Goal: Navigation & Orientation: Find specific page/section

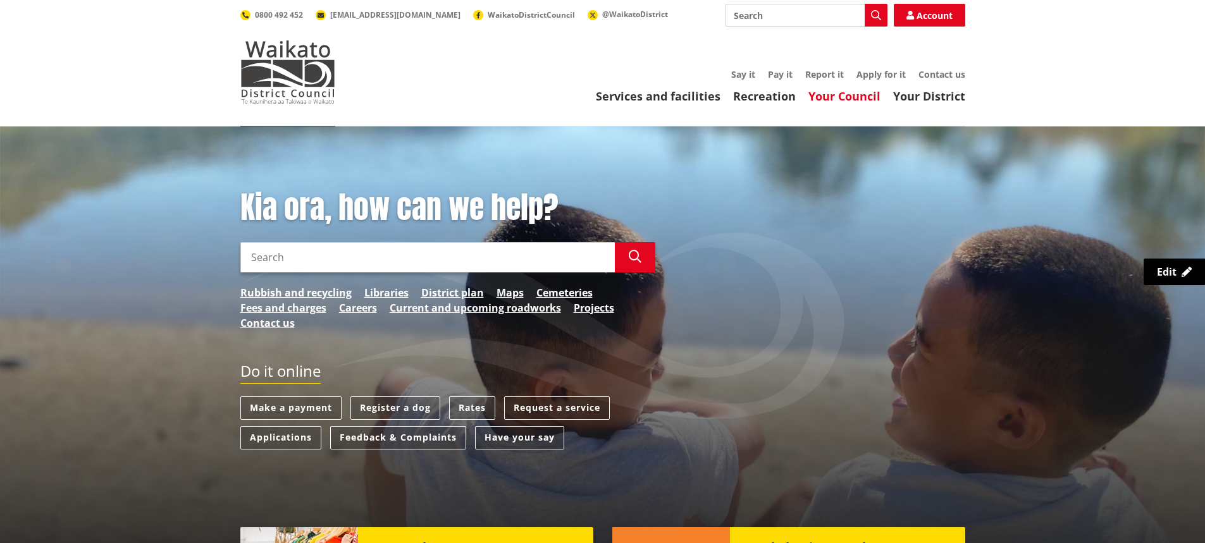
click at [827, 97] on link "Your Council" at bounding box center [844, 96] width 72 height 15
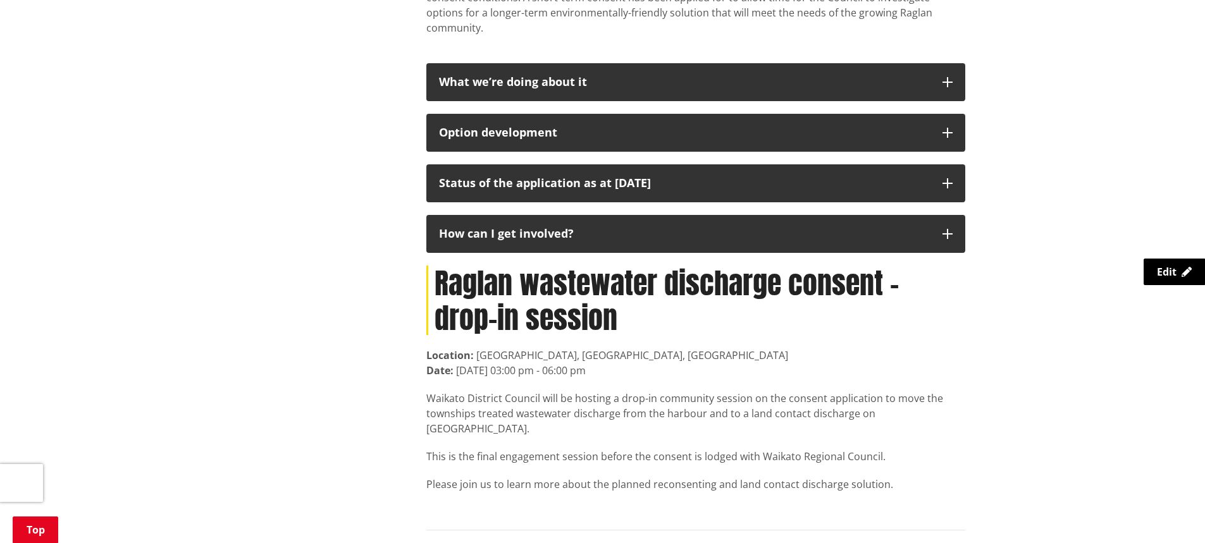
scroll to position [569, 0]
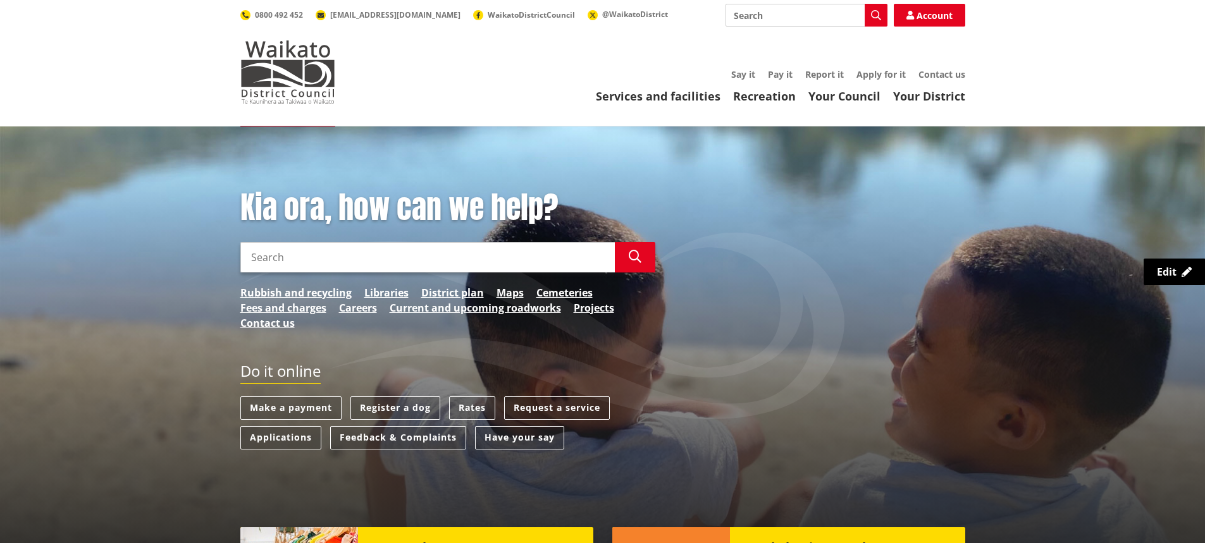
click at [460, 262] on input "Search" at bounding box center [427, 257] width 374 height 30
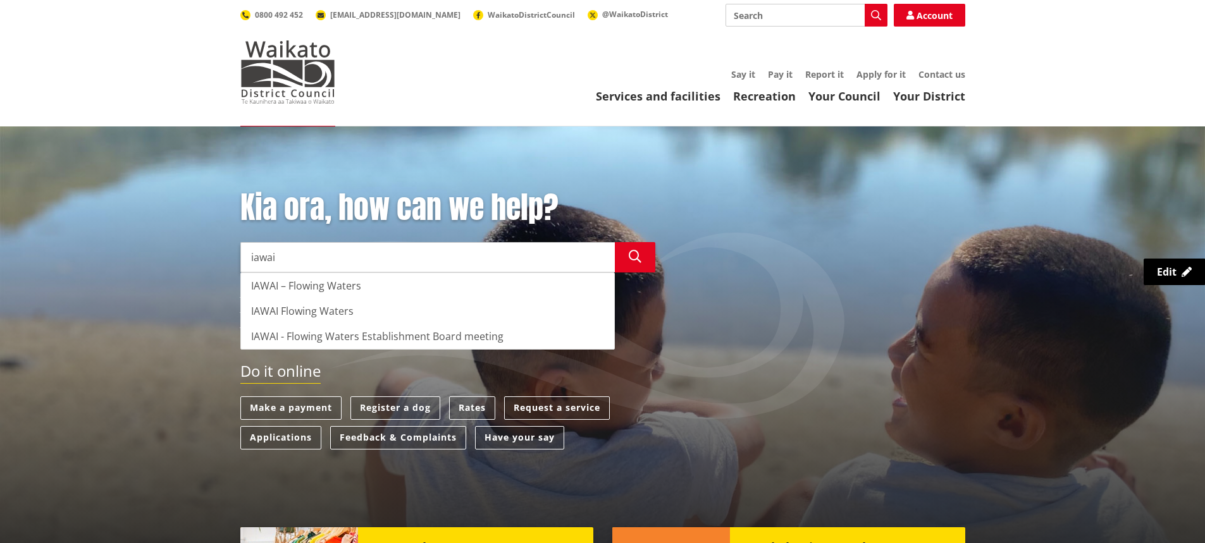
type input "iawai"
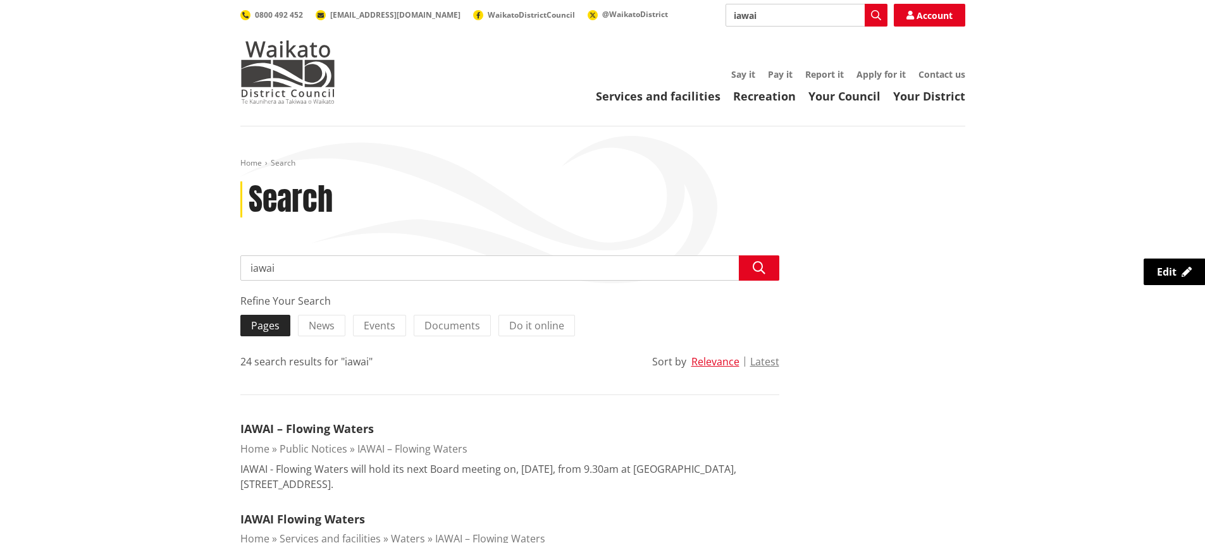
click at [271, 322] on span "Pages" at bounding box center [265, 326] width 28 height 14
click at [0, 0] on input "Pages" at bounding box center [0, 0] width 0 height 0
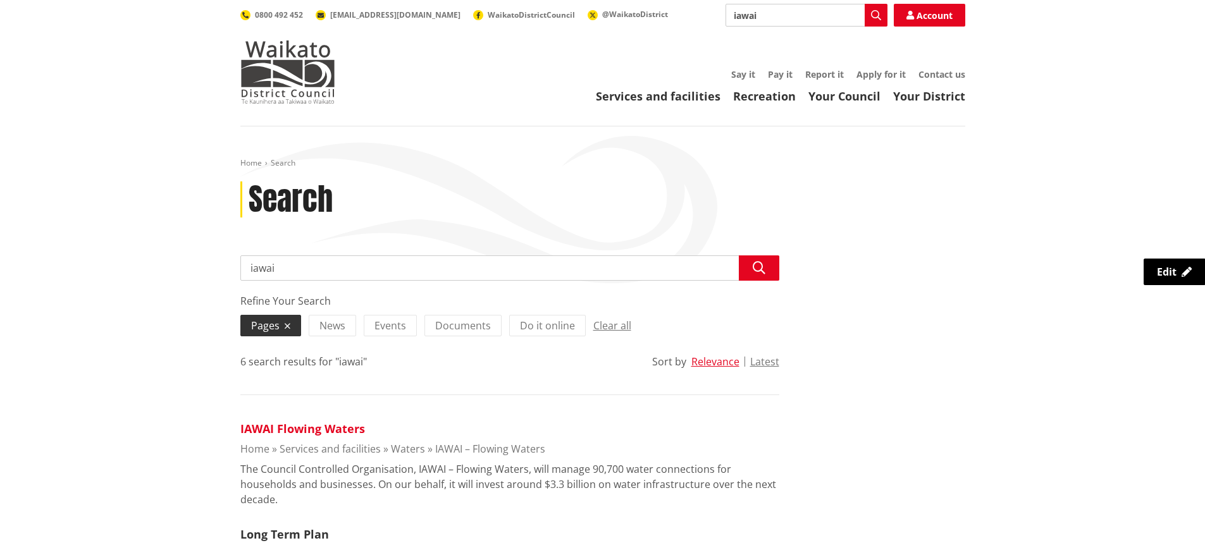
click at [321, 426] on link "IAWAI Flowing Waters" at bounding box center [302, 428] width 125 height 15
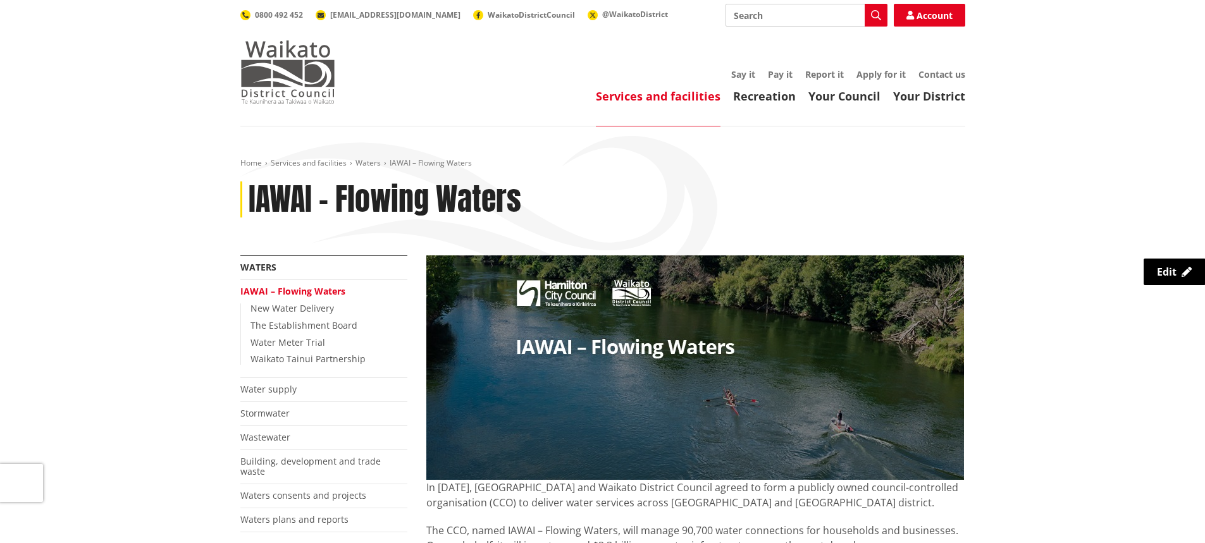
click at [255, 78] on img at bounding box center [287, 71] width 95 height 63
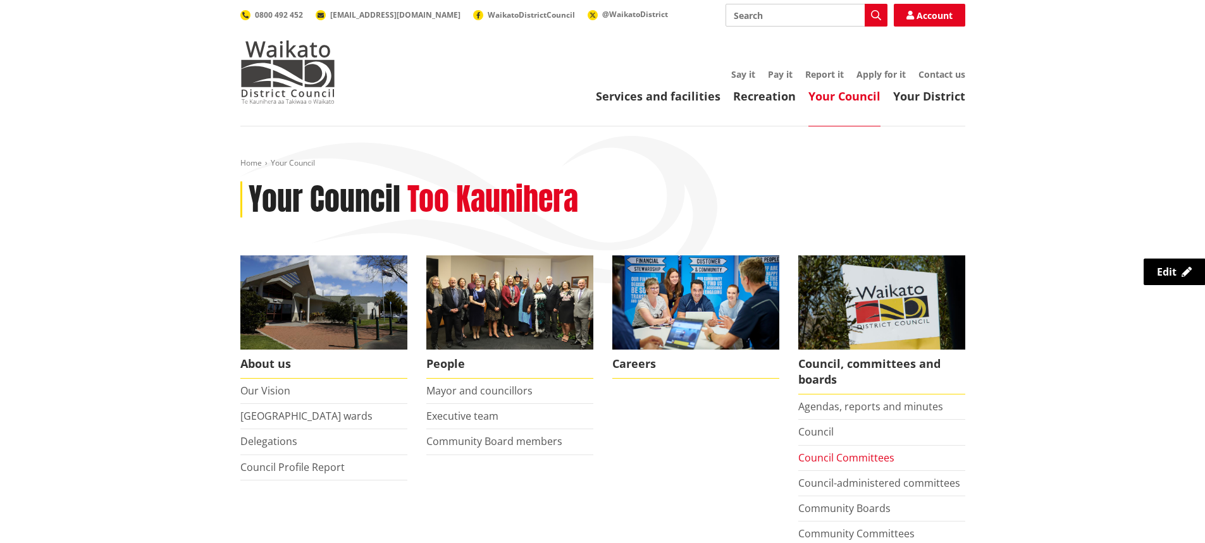
scroll to position [190, 0]
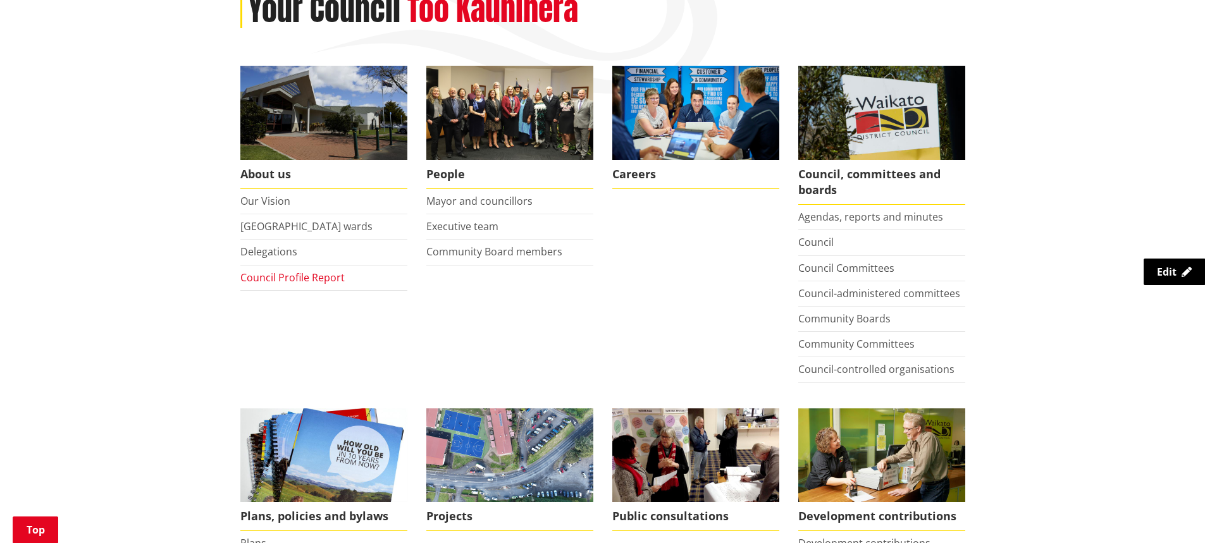
click at [306, 279] on link "Council Profile Report" at bounding box center [292, 278] width 104 height 14
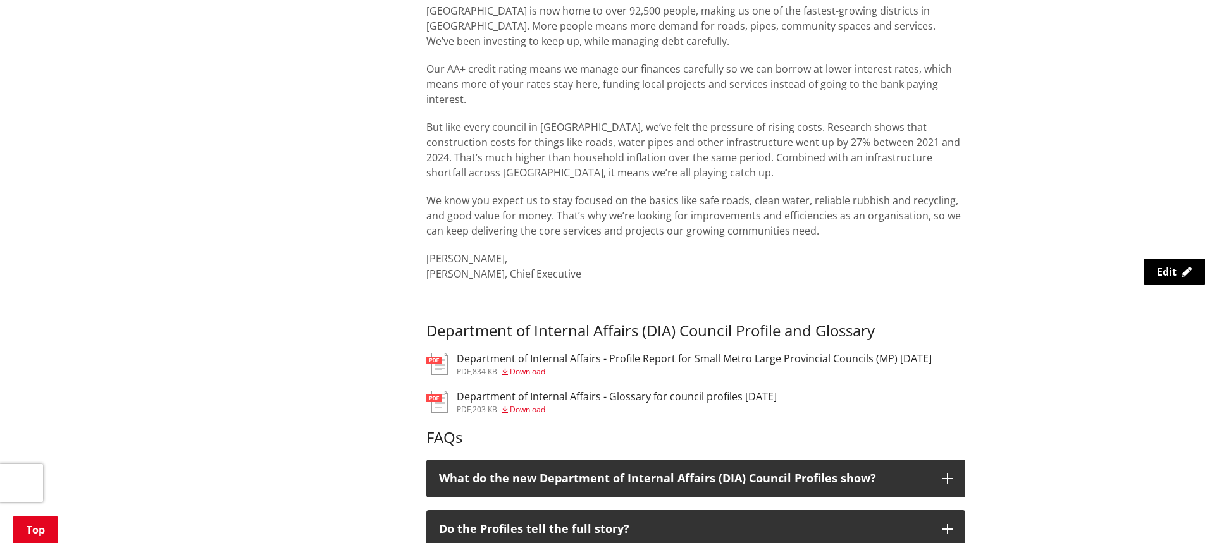
scroll to position [569, 0]
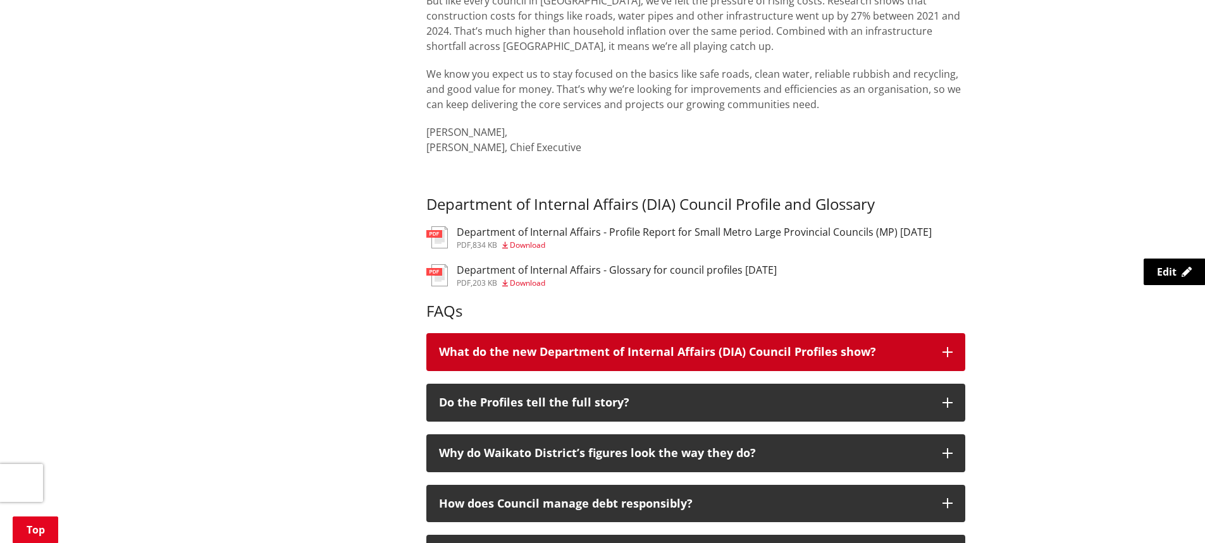
click at [483, 341] on button "What do the new Department of Internal Affairs (DIA) Council Profiles show?" at bounding box center [695, 352] width 539 height 38
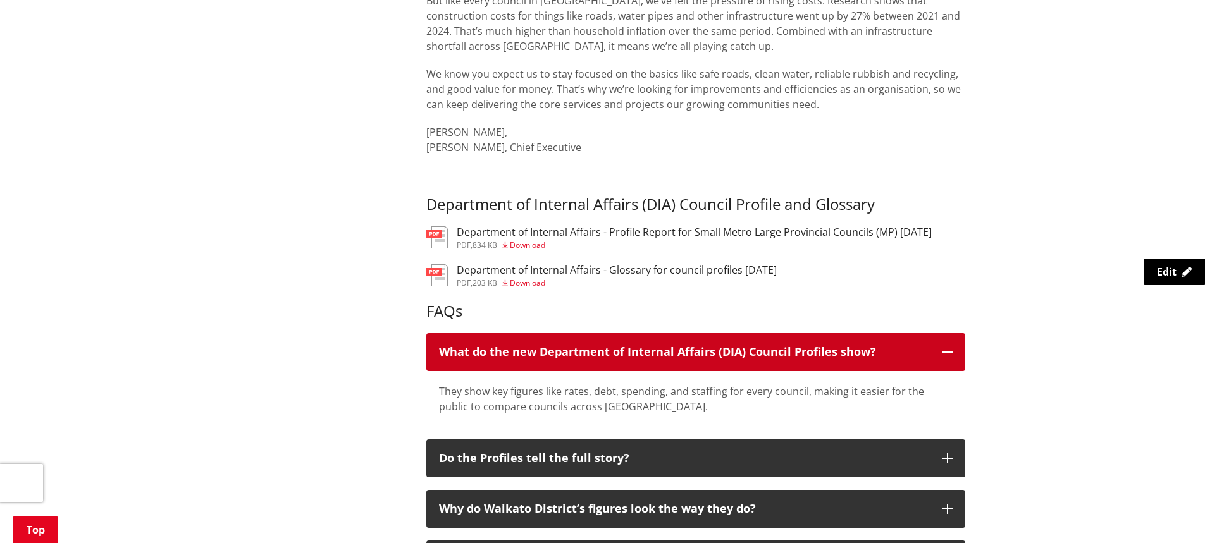
click at [483, 341] on button "What do the new Department of Internal Affairs (DIA) Council Profiles show?" at bounding box center [695, 352] width 539 height 38
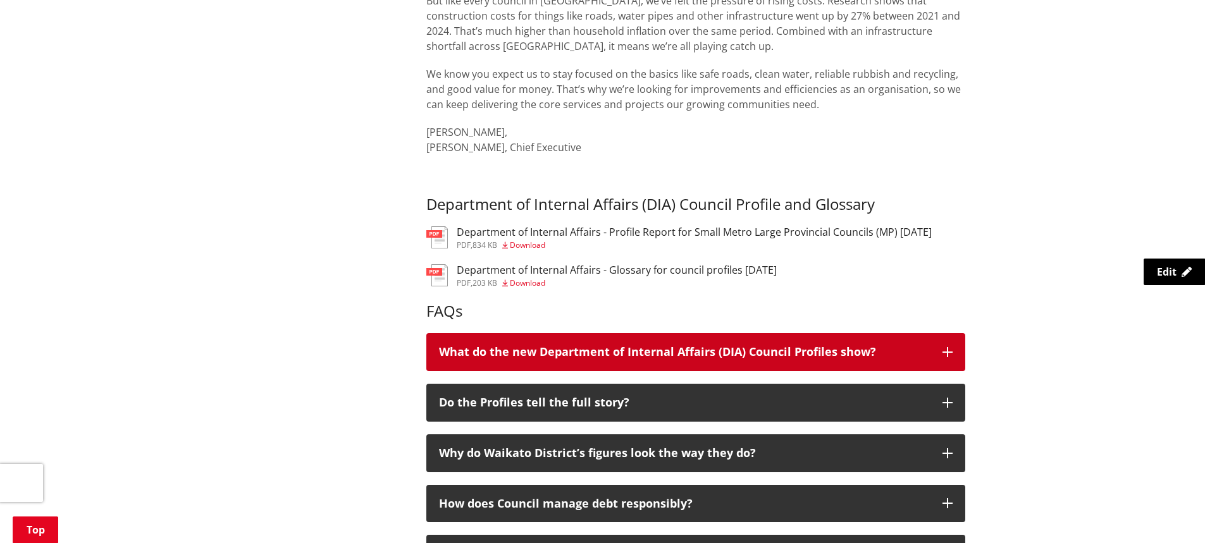
click at [772, 354] on div "What do the new Department of Internal Affairs (DIA) Council Profiles show?" at bounding box center [684, 352] width 491 height 13
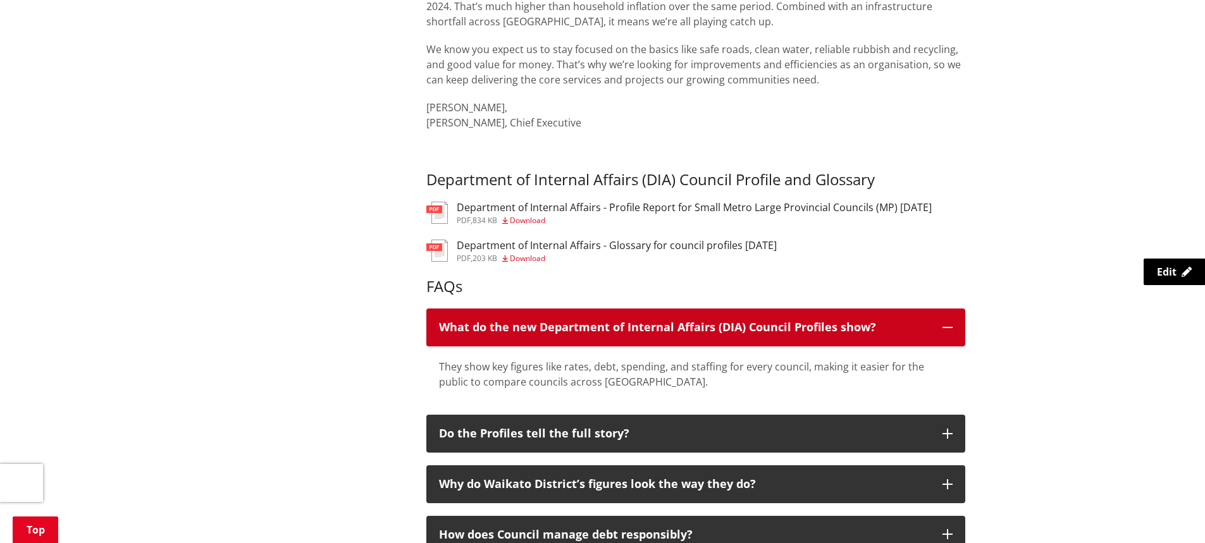
scroll to position [696, 0]
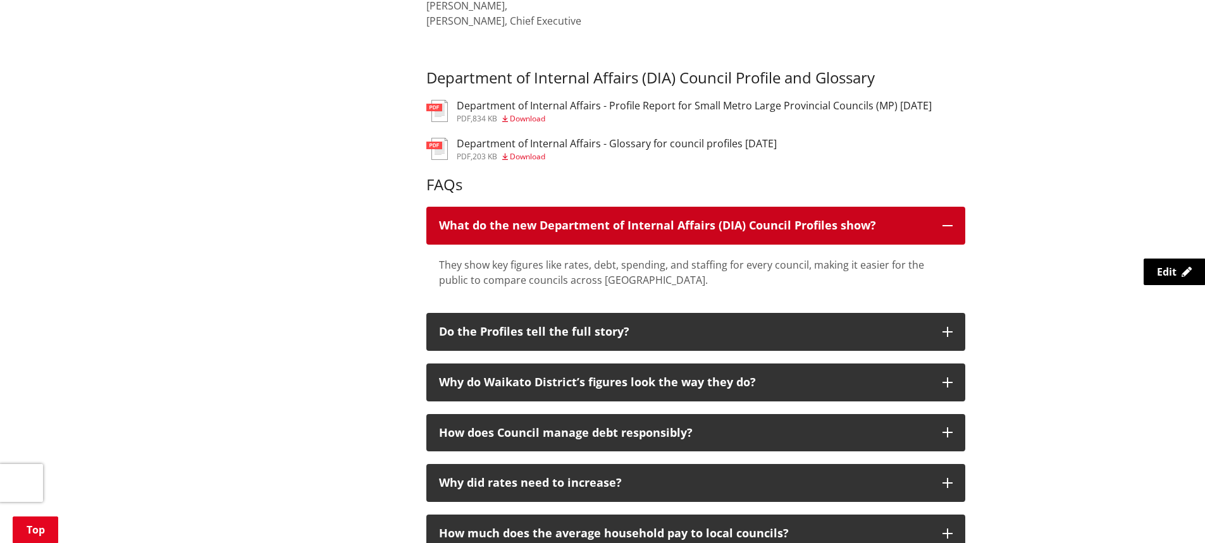
click at [925, 225] on div "What do the new Department of Internal Affairs (DIA) Council Profiles show?" at bounding box center [684, 225] width 491 height 13
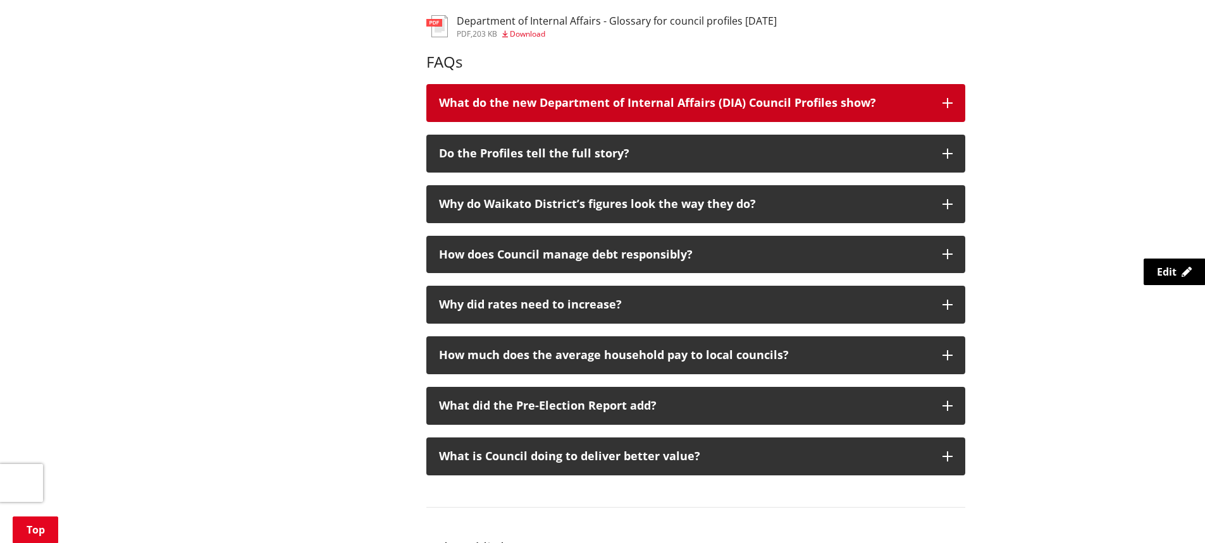
scroll to position [822, 0]
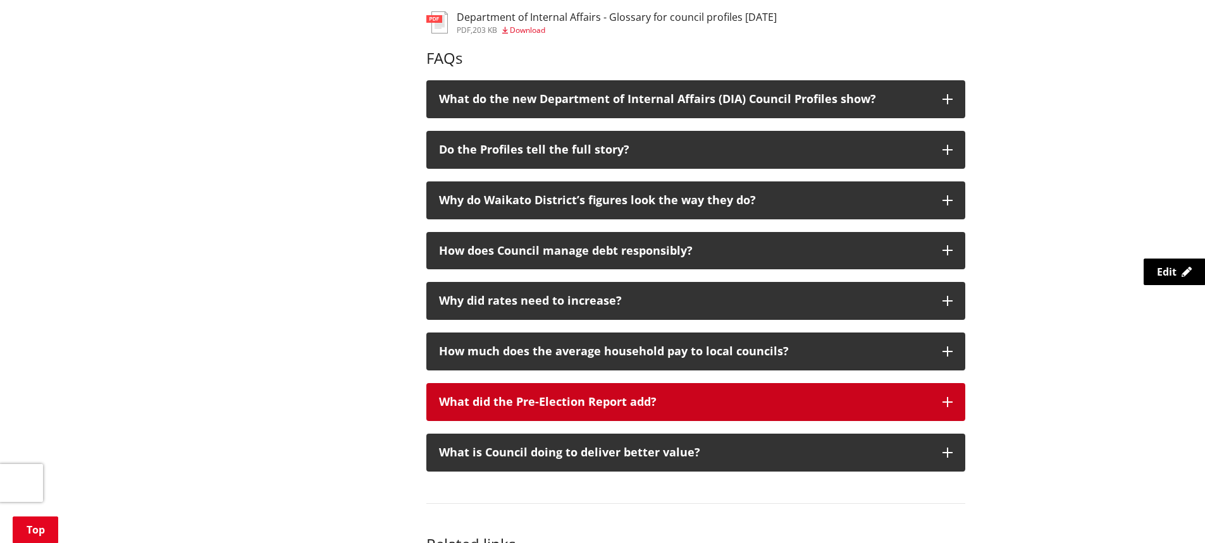
click at [943, 396] on button "What did the Pre-Election Report add?" at bounding box center [695, 402] width 539 height 38
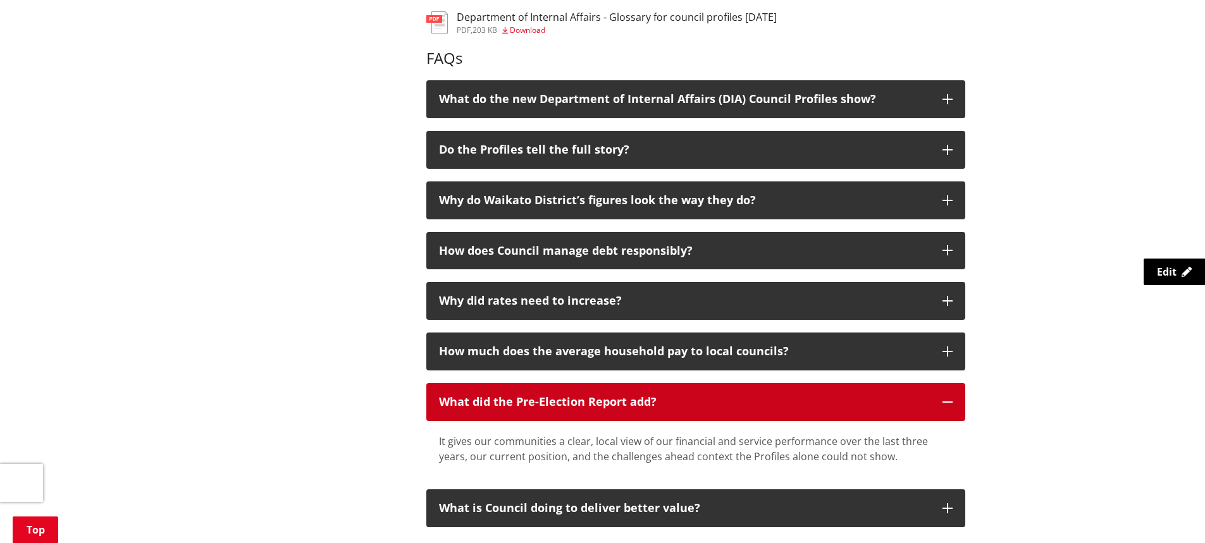
click at [943, 395] on button "What did the Pre-Election Report add?" at bounding box center [695, 402] width 539 height 38
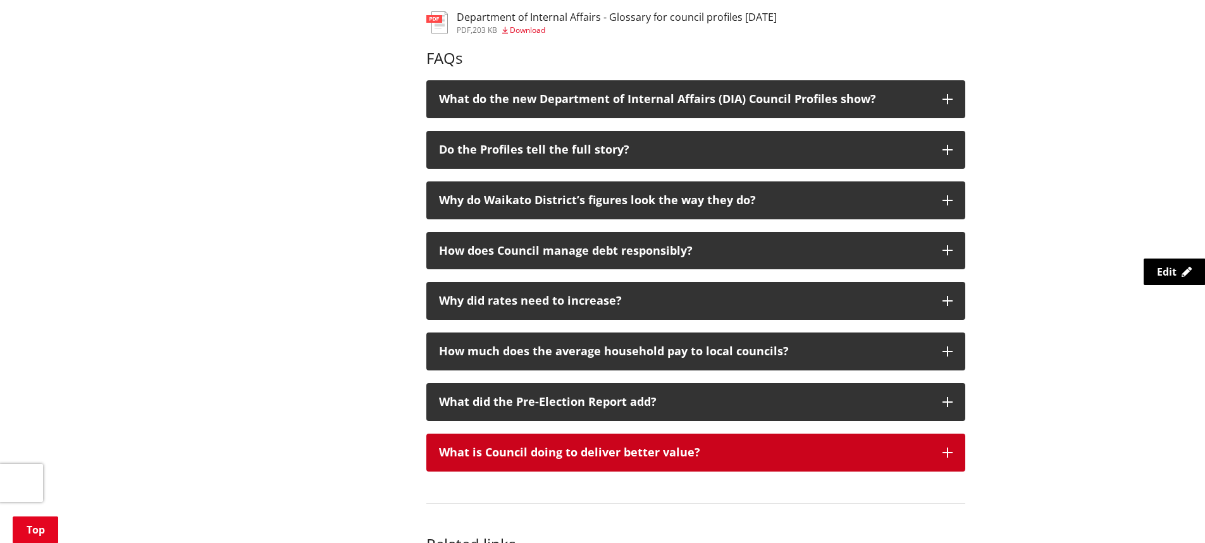
click at [924, 442] on button "What is Council doing to deliver better value?" at bounding box center [695, 453] width 539 height 38
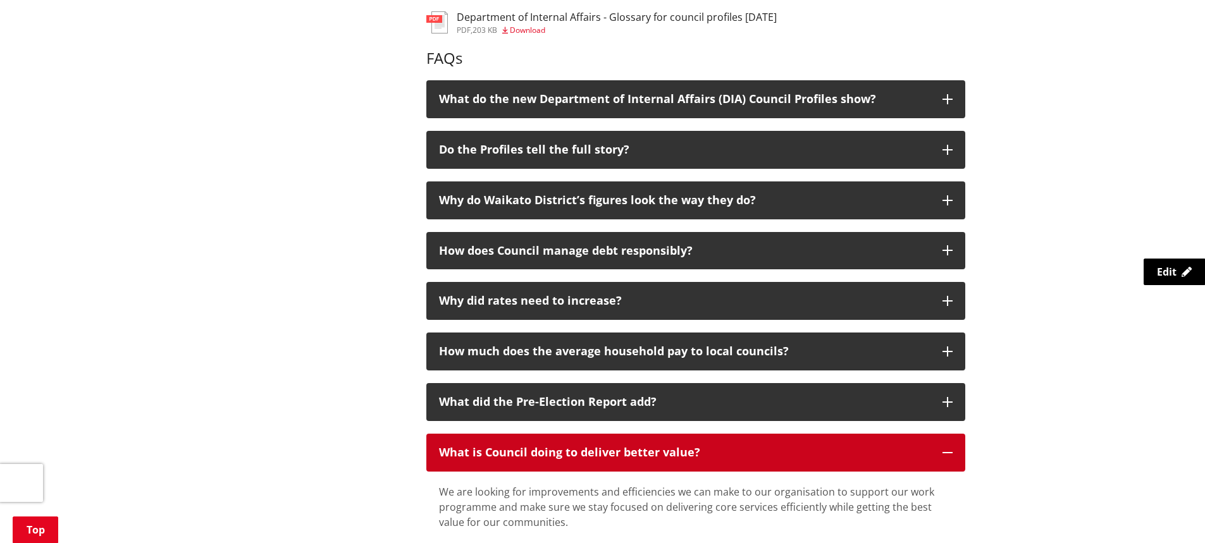
click at [924, 442] on button "What is Council doing to deliver better value?" at bounding box center [695, 453] width 539 height 38
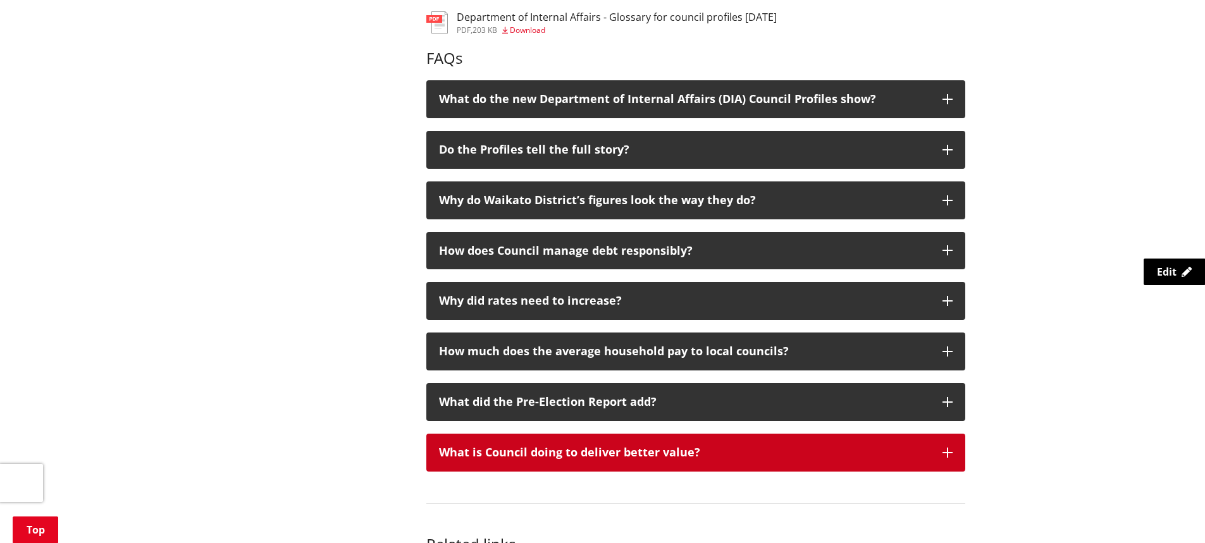
click at [924, 442] on button "What is Council doing to deliver better value?" at bounding box center [695, 453] width 539 height 38
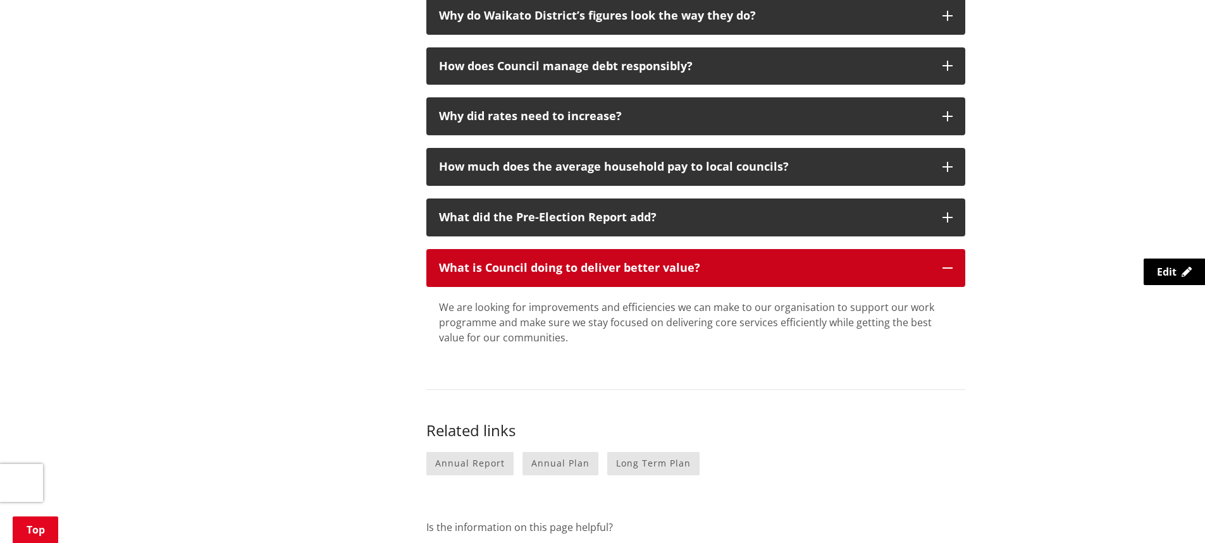
scroll to position [1012, 0]
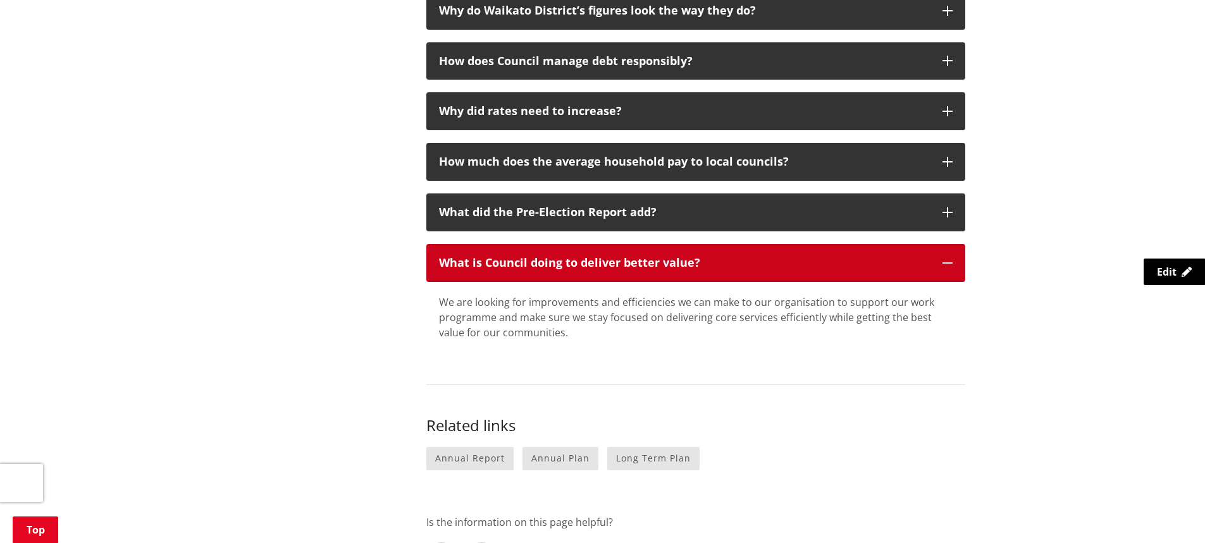
click at [934, 266] on button "What is Council doing to deliver better value?" at bounding box center [695, 263] width 539 height 38
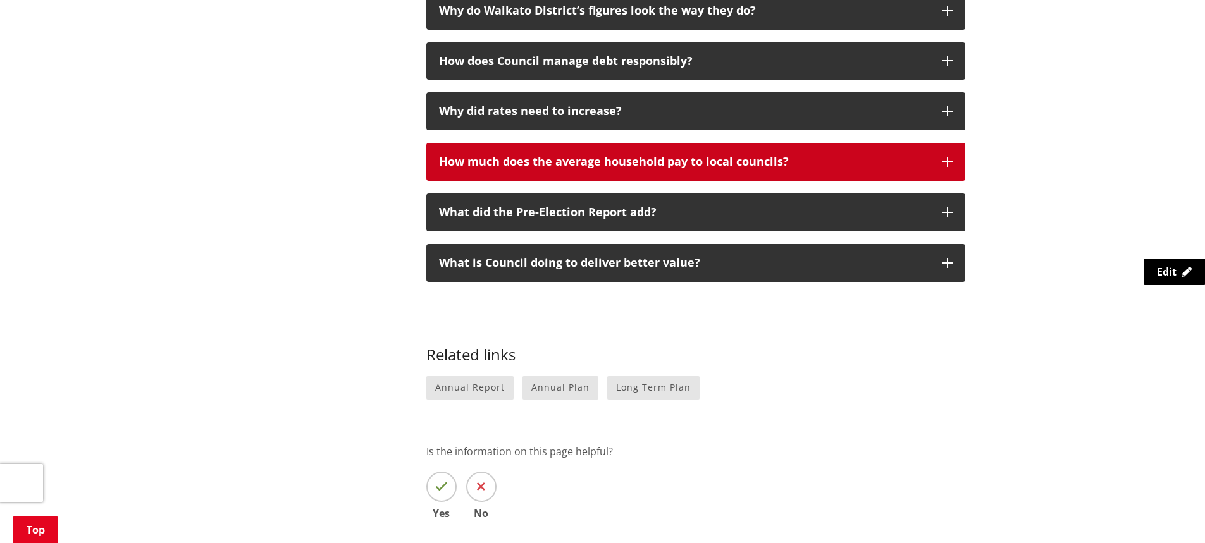
click at [930, 147] on button "How much does the average household pay to local councils?" at bounding box center [695, 162] width 539 height 38
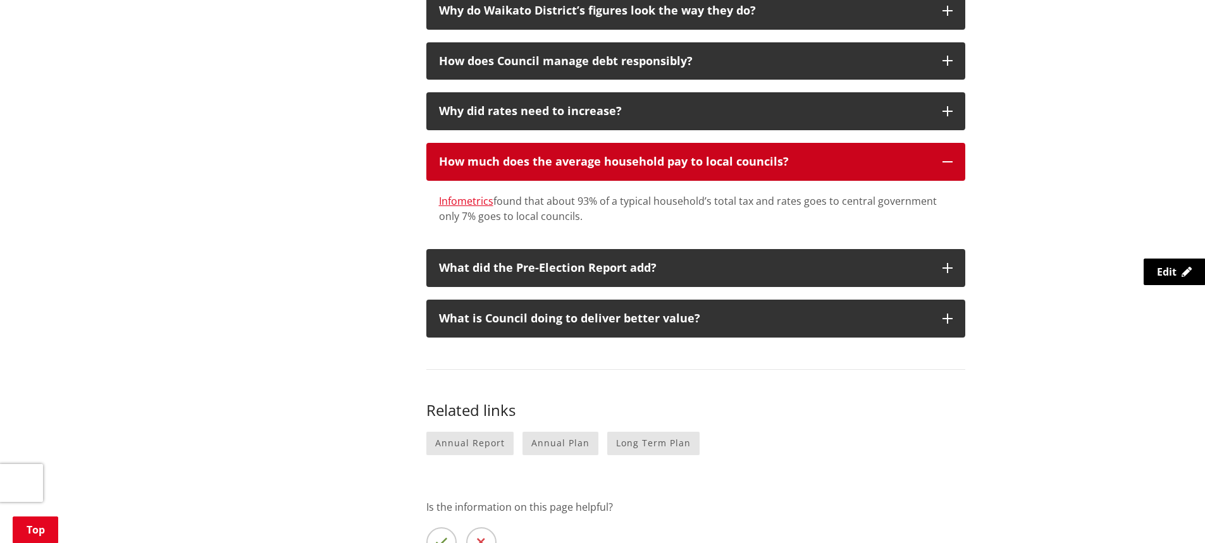
click at [930, 147] on button "How much does the average household pay to local councils?" at bounding box center [695, 162] width 539 height 38
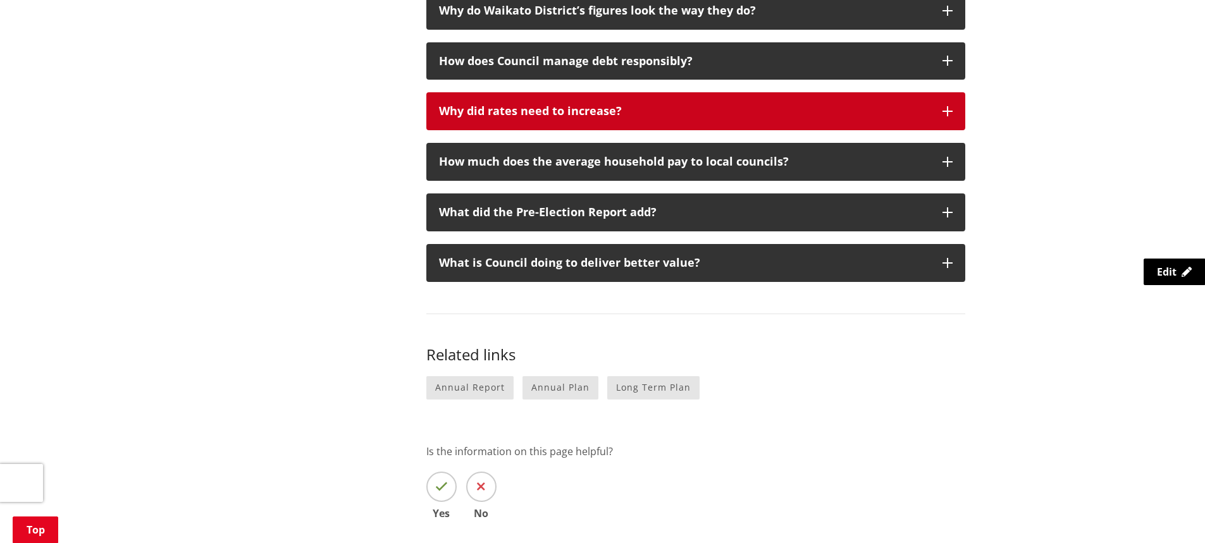
click at [929, 96] on button "Why did rates need to increase?" at bounding box center [695, 111] width 539 height 38
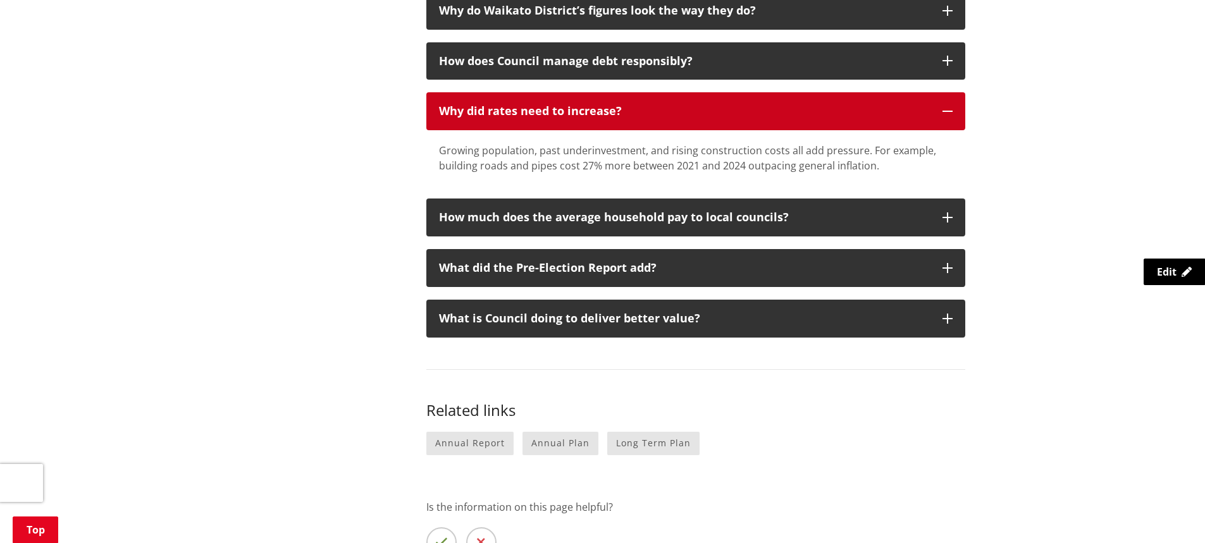
click at [929, 96] on button "Why did rates need to increase?" at bounding box center [695, 111] width 539 height 38
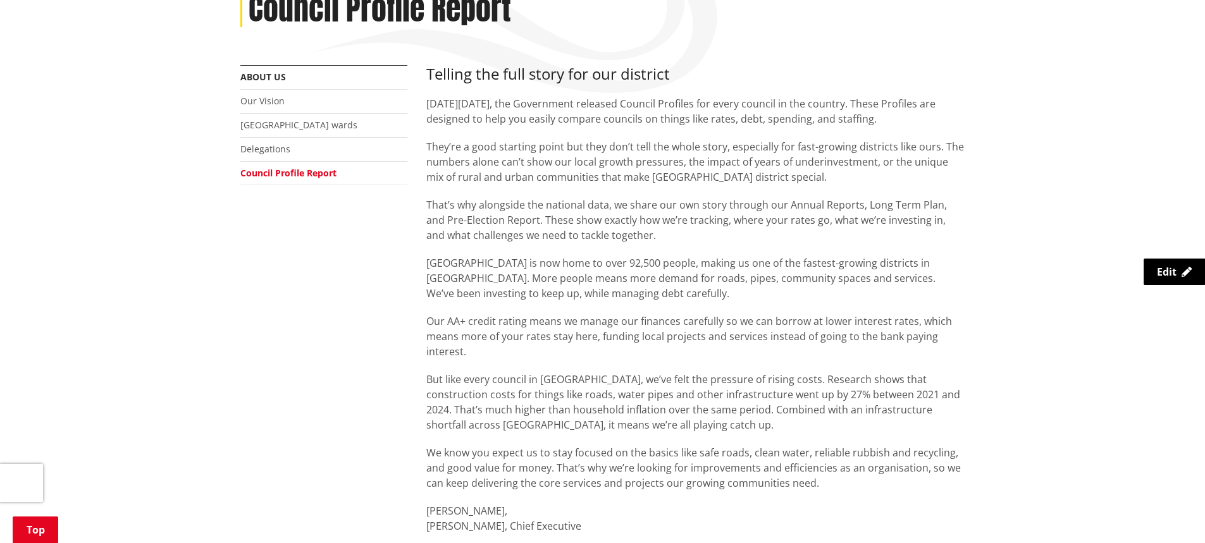
scroll to position [190, 0]
drag, startPoint x: 697, startPoint y: 71, endPoint x: 420, endPoint y: 80, distance: 277.2
click at [676, 64] on div "Home Your Council About us Council Profile Report Council Profile Report" at bounding box center [603, 16] width 744 height 97
drag, startPoint x: 679, startPoint y: 70, endPoint x: 419, endPoint y: 84, distance: 260.3
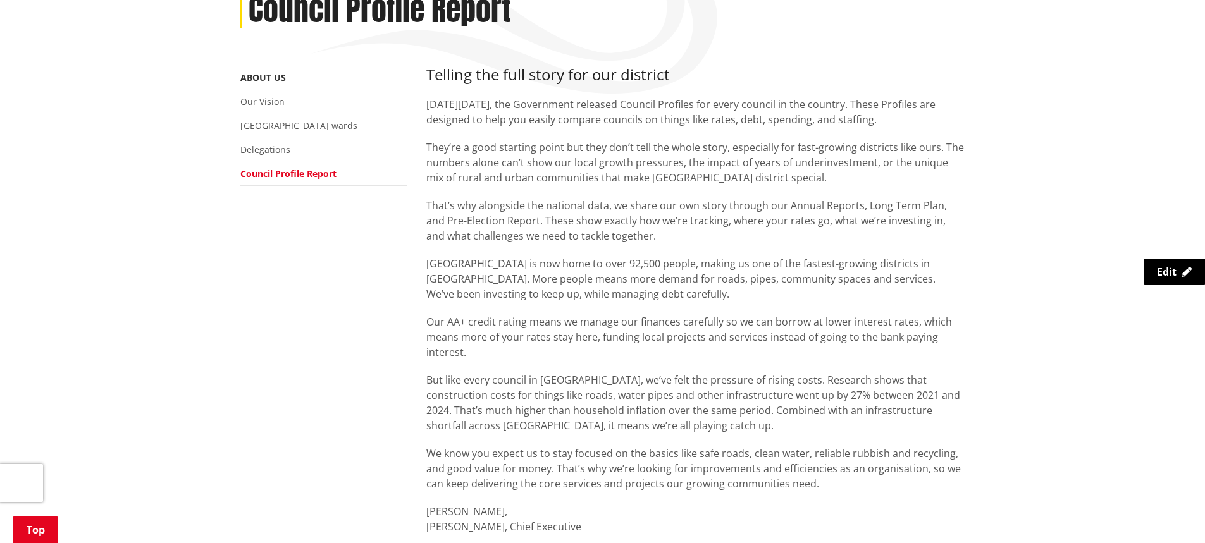
click at [466, 121] on span "On Thursday 31 July 2025, the Government released Council Profiles for every co…" at bounding box center [680, 111] width 509 height 29
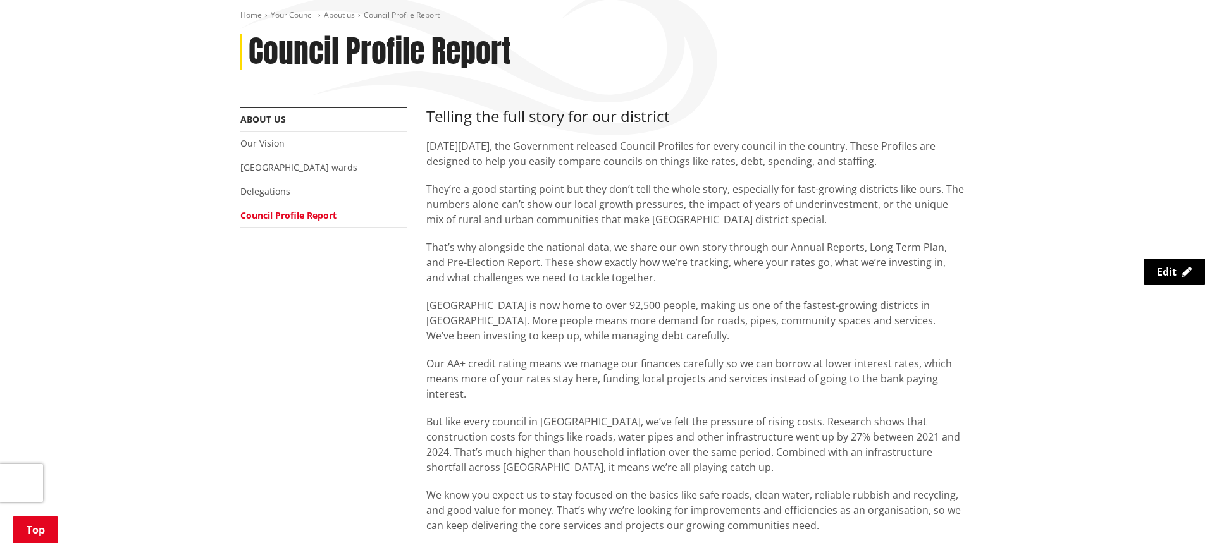
scroll to position [127, 0]
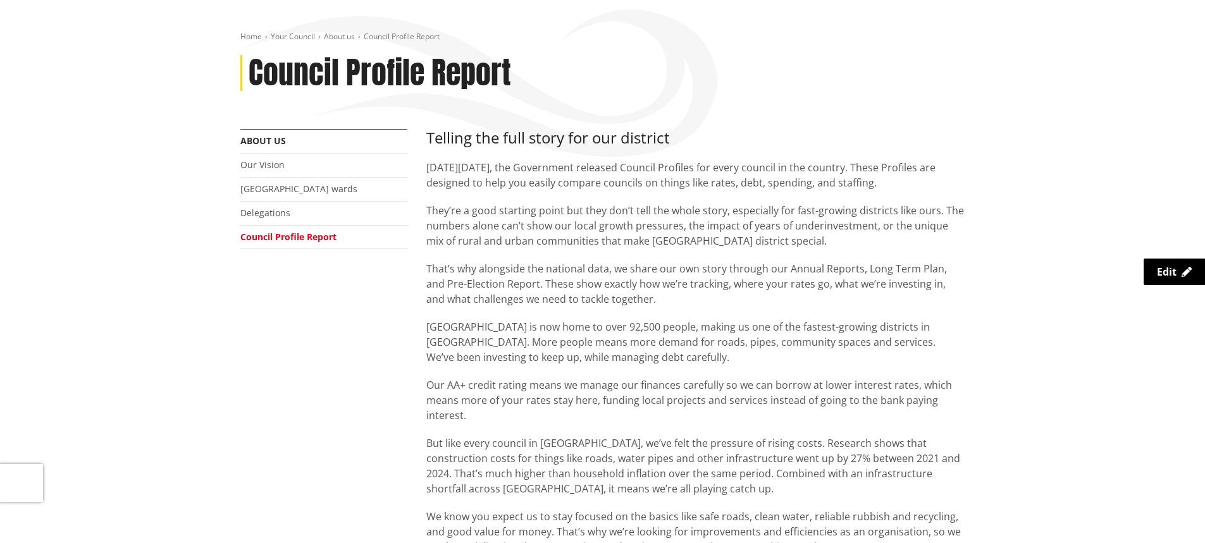
click at [574, 147] on h3 "Telling the full story for our district" at bounding box center [695, 138] width 539 height 18
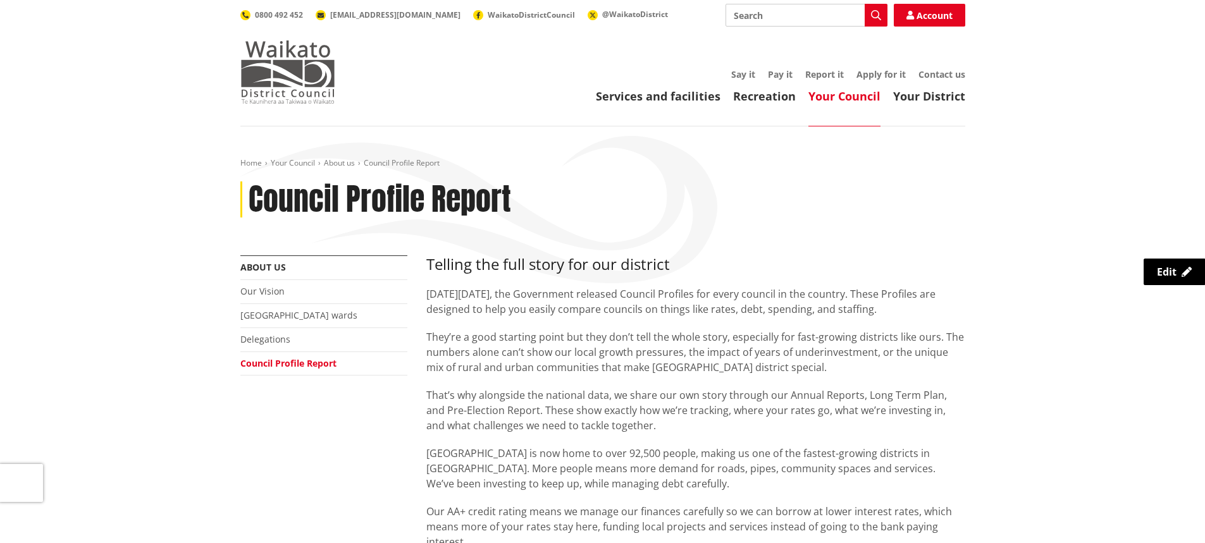
click at [287, 92] on img at bounding box center [287, 71] width 95 height 63
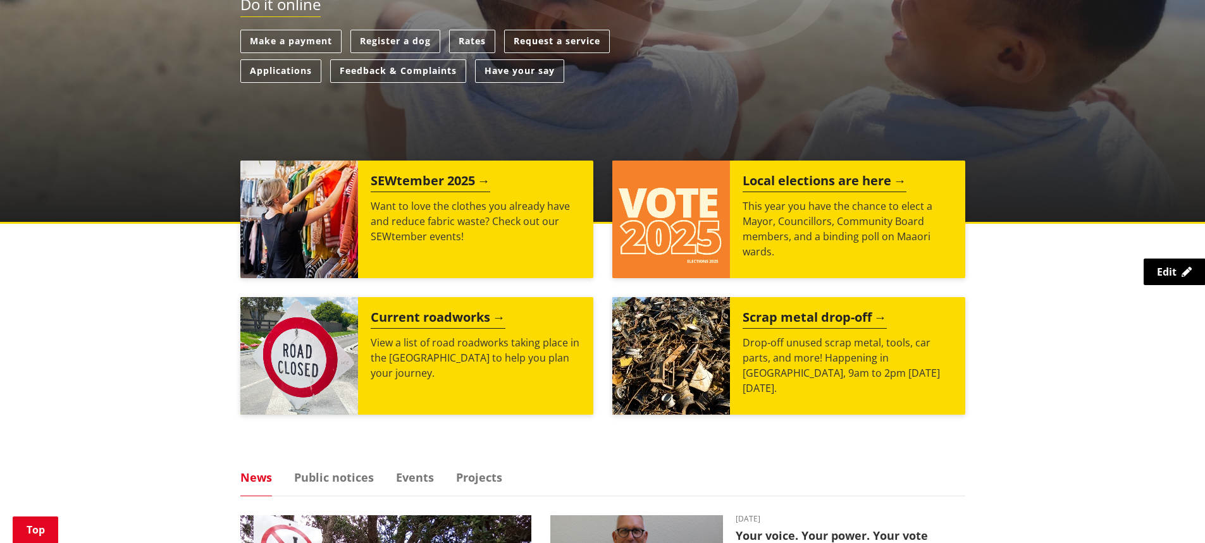
scroll to position [253, 0]
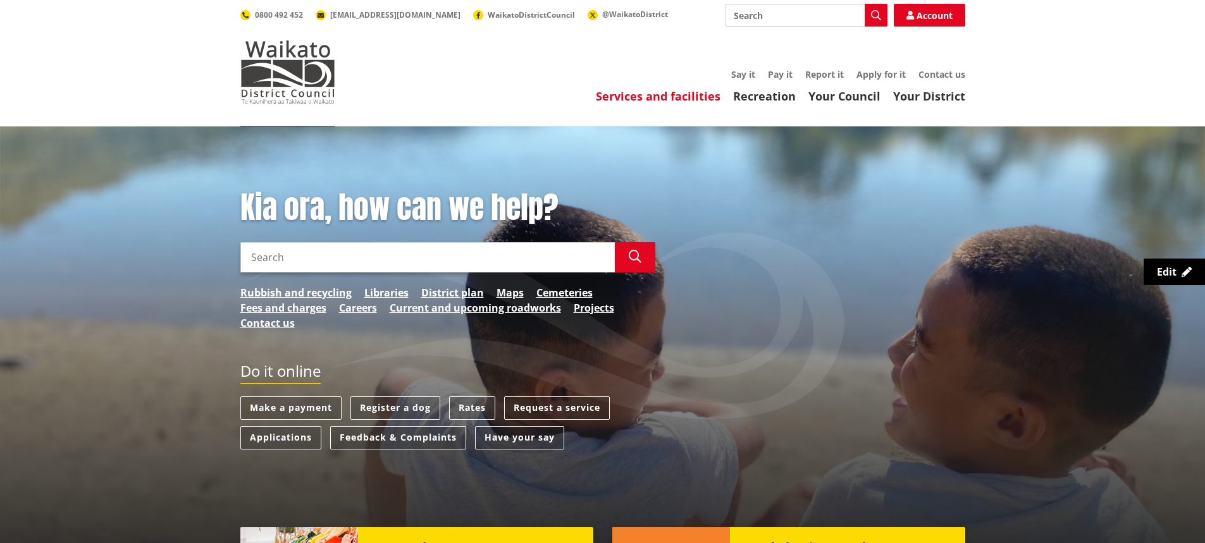
click at [665, 94] on link "Services and facilities" at bounding box center [658, 96] width 125 height 15
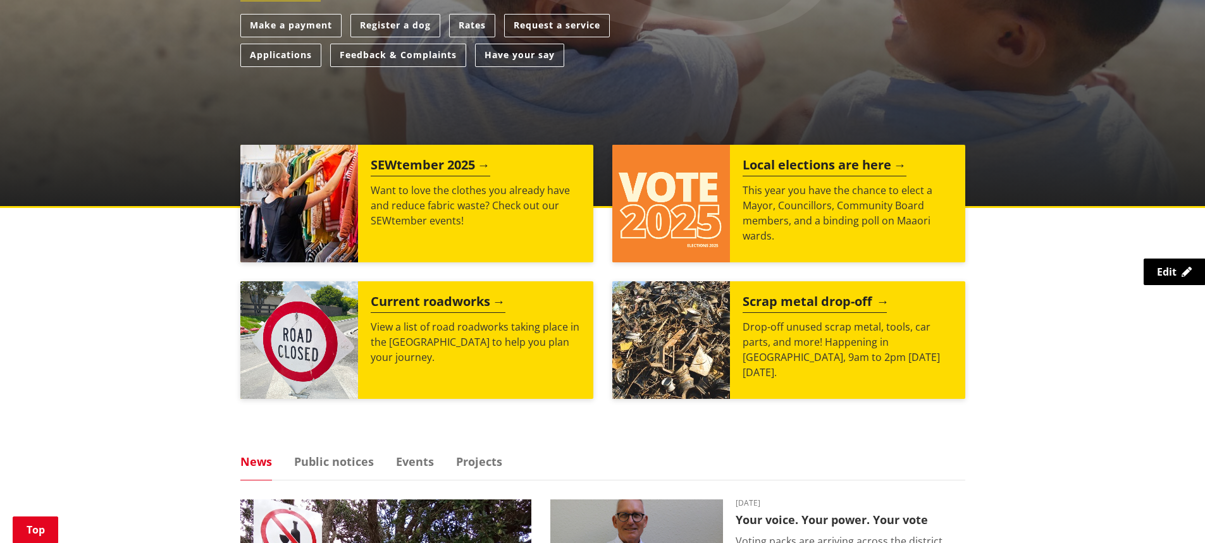
scroll to position [506, 0]
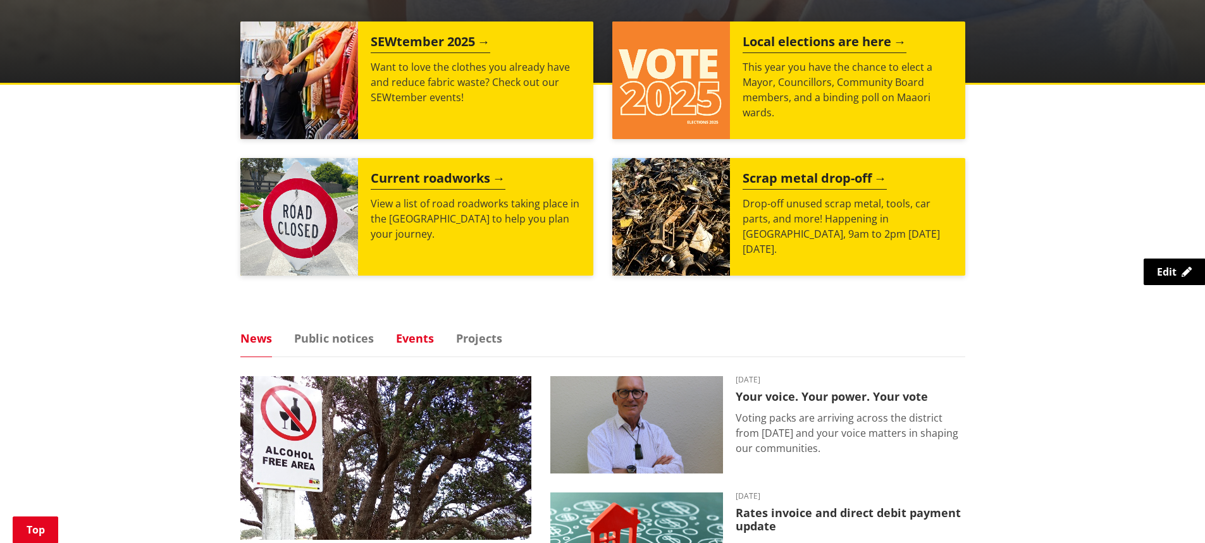
click at [406, 336] on link "Events" at bounding box center [415, 338] width 38 height 11
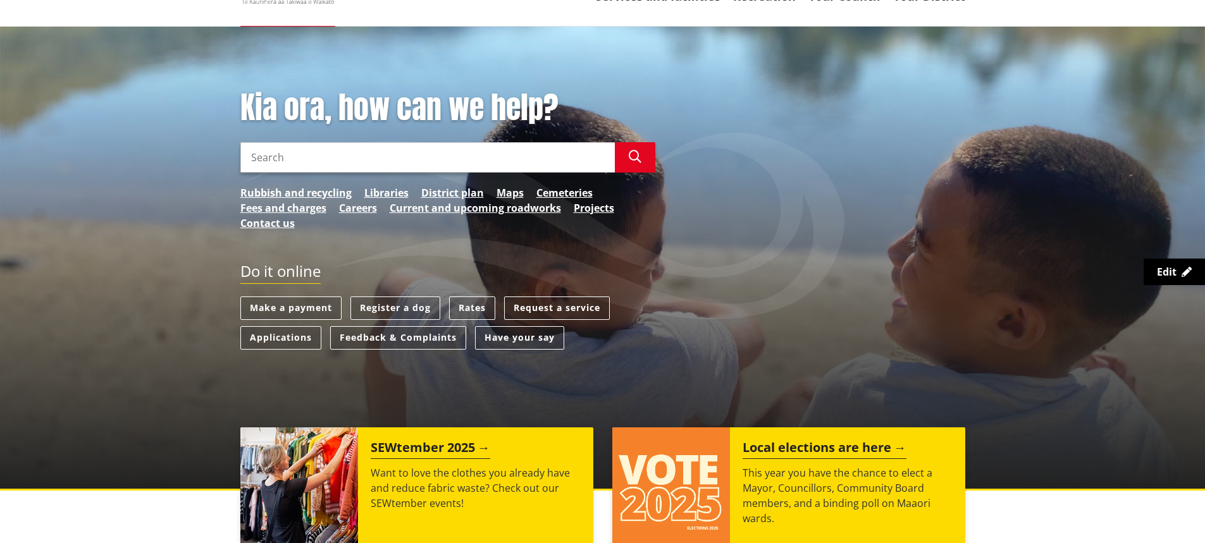
scroll to position [0, 0]
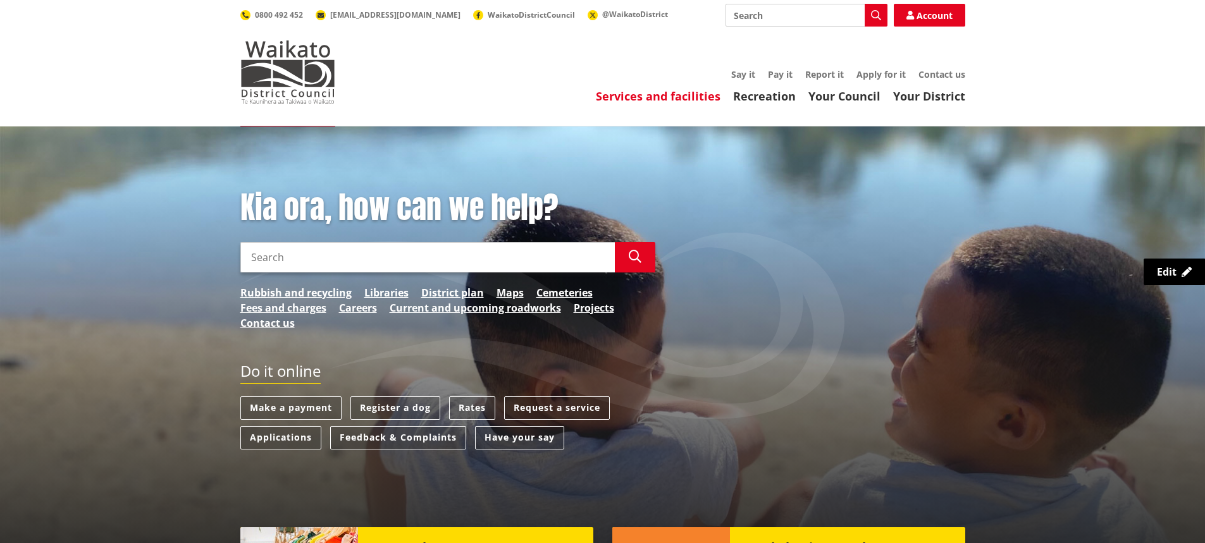
click at [676, 97] on link "Services and facilities" at bounding box center [658, 96] width 125 height 15
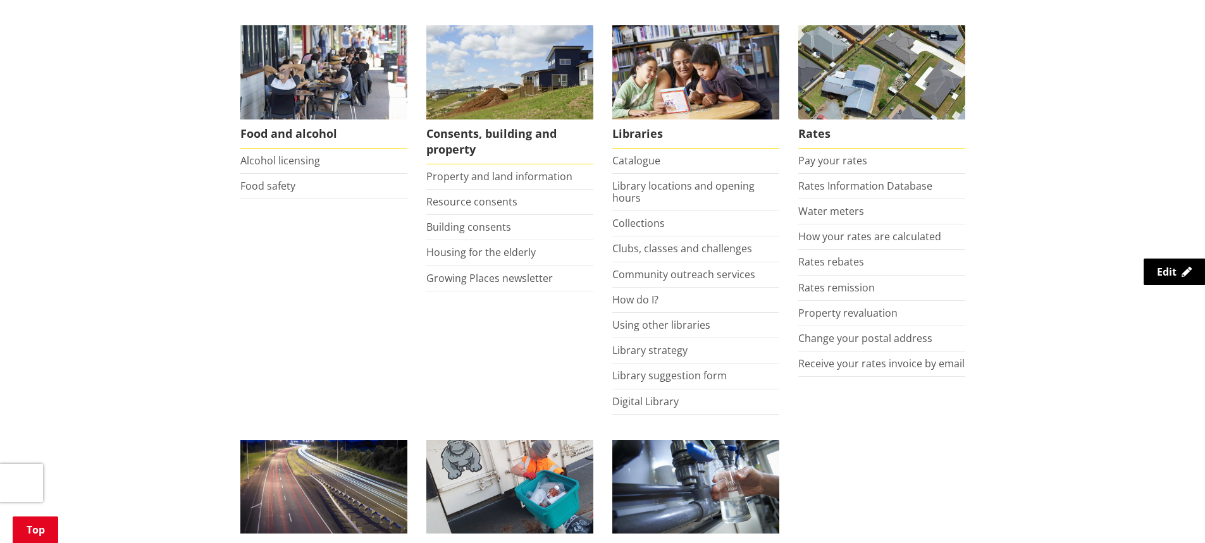
scroll to position [759, 0]
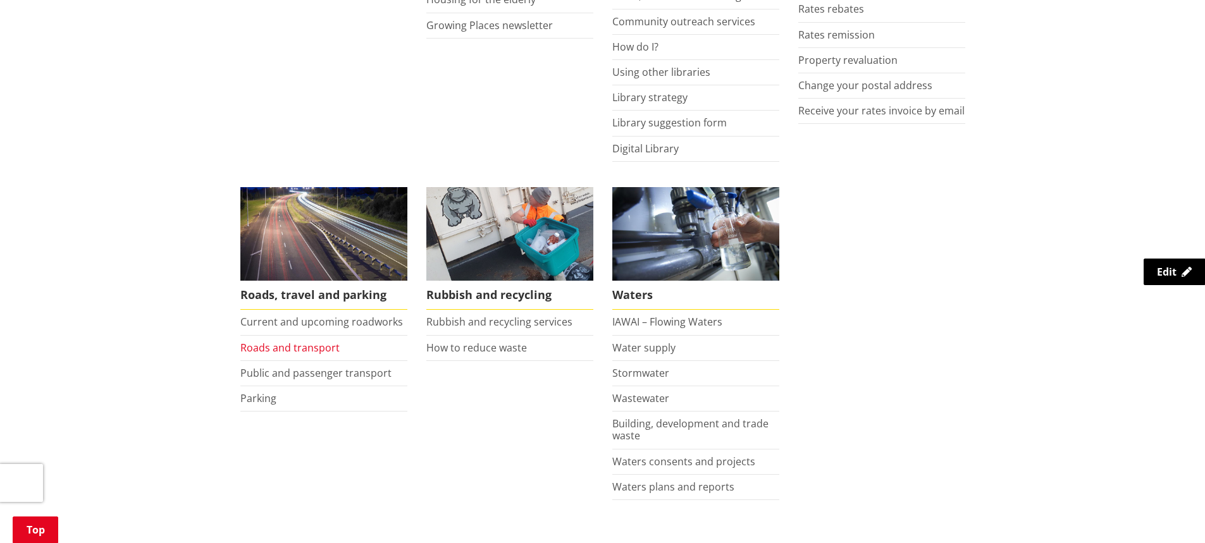
click at [296, 348] on link "Roads and transport" at bounding box center [289, 348] width 99 height 14
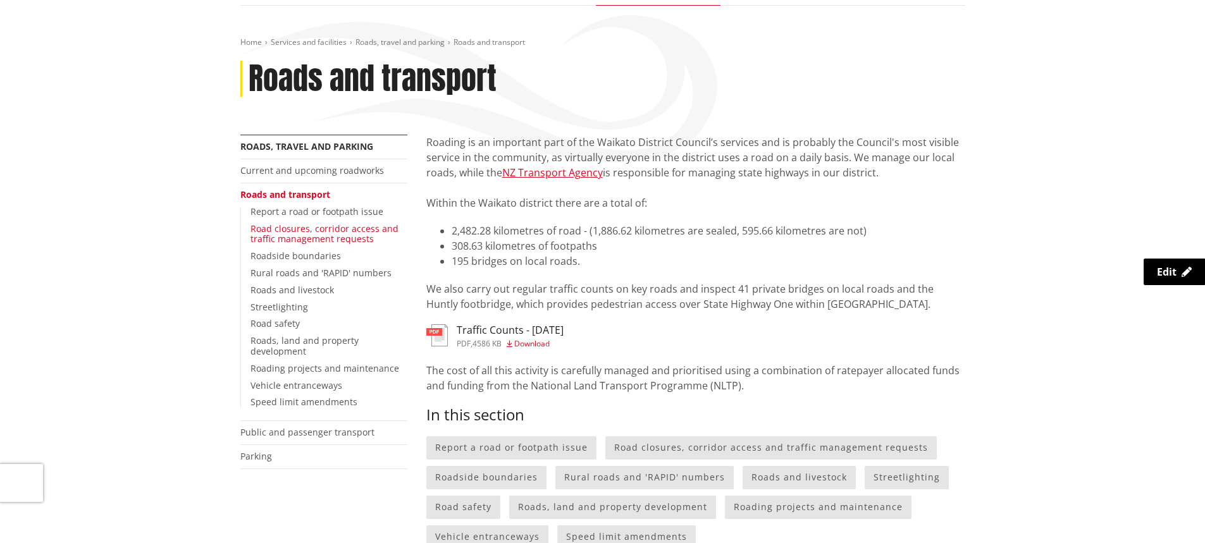
scroll to position [127, 0]
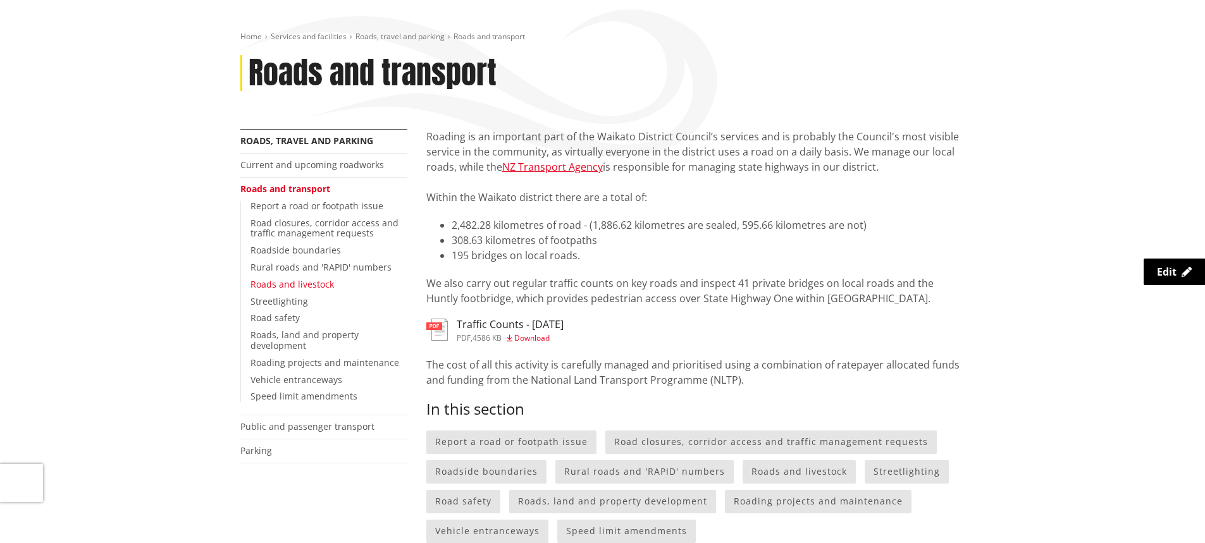
click at [312, 281] on link "Roads and livestock" at bounding box center [291, 284] width 83 height 12
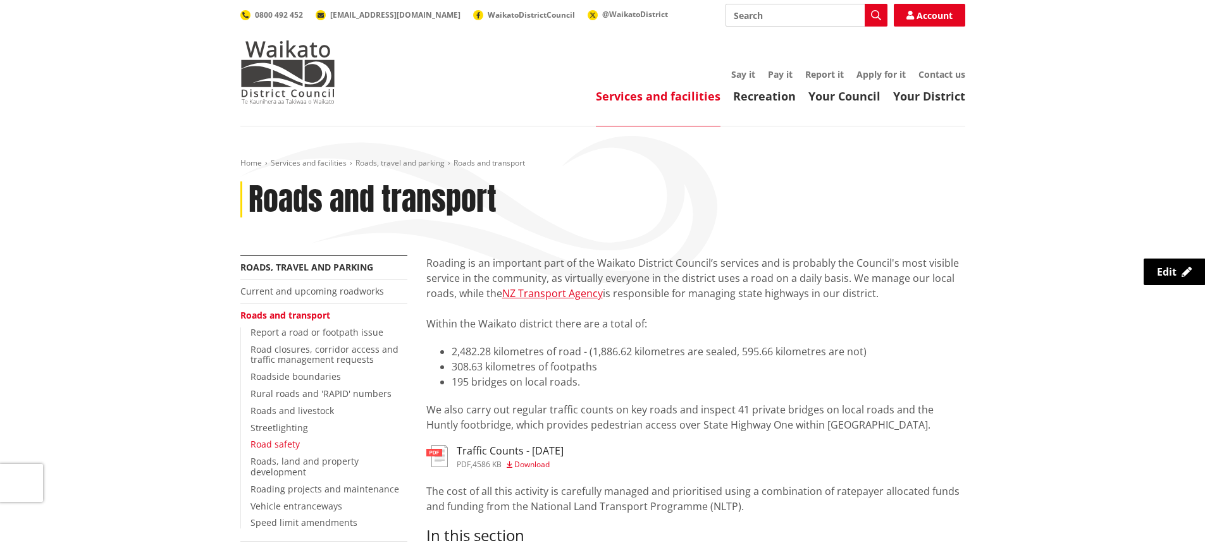
click at [270, 443] on link "Road safety" at bounding box center [274, 444] width 49 height 12
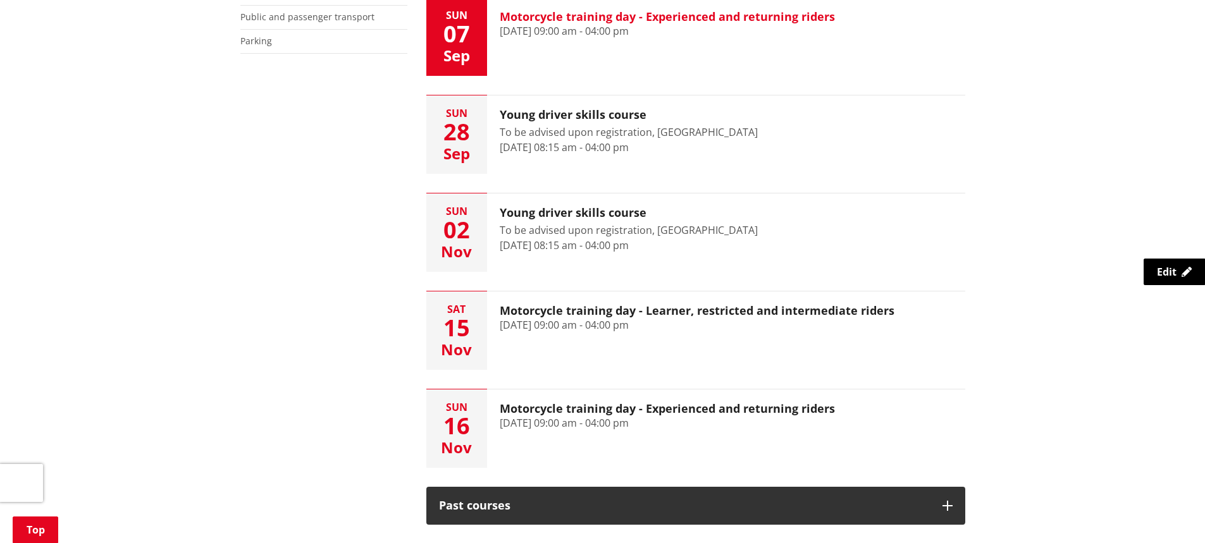
scroll to position [633, 0]
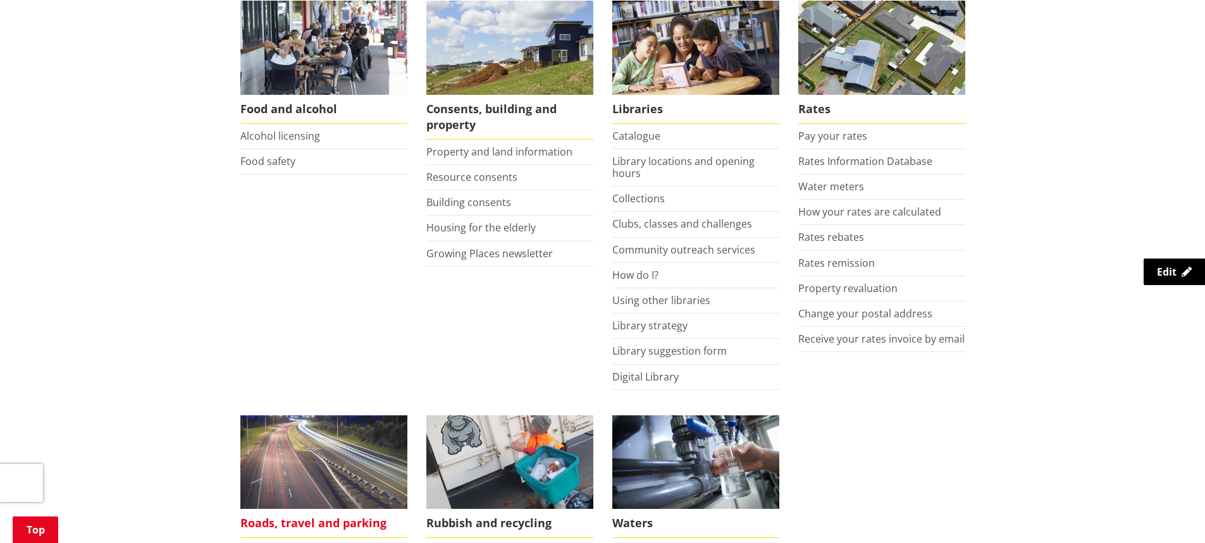
scroll to position [633, 0]
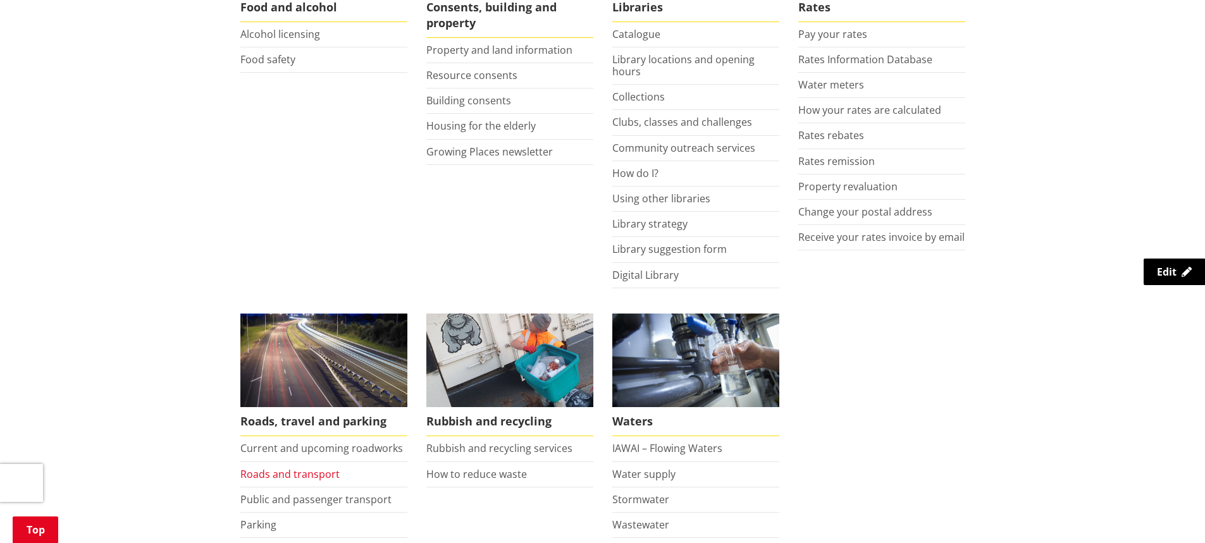
click at [295, 469] on link "Roads and transport" at bounding box center [289, 474] width 99 height 14
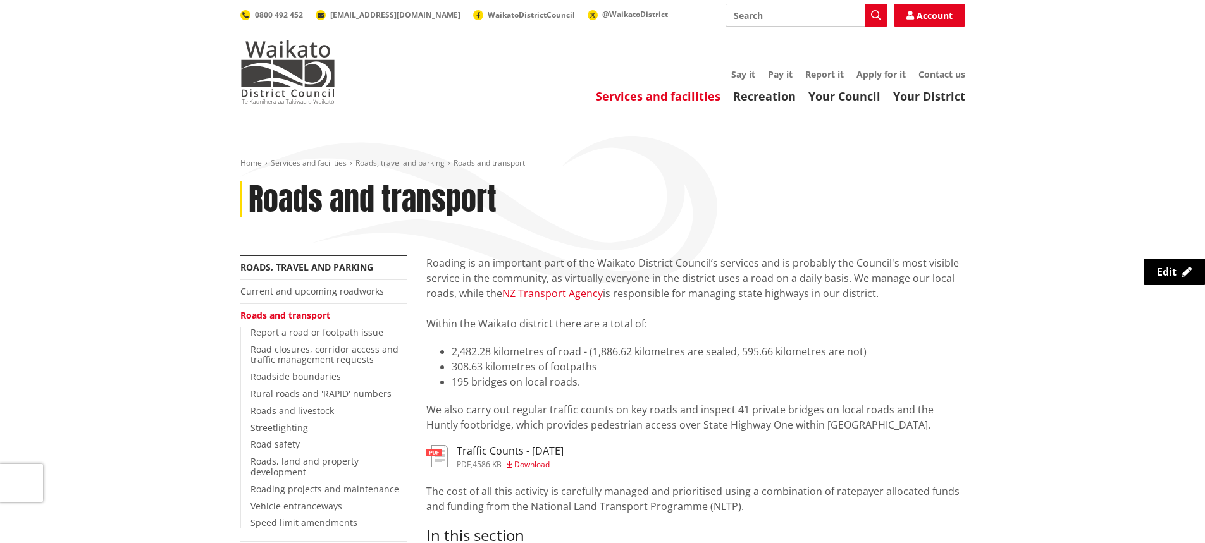
scroll to position [190, 0]
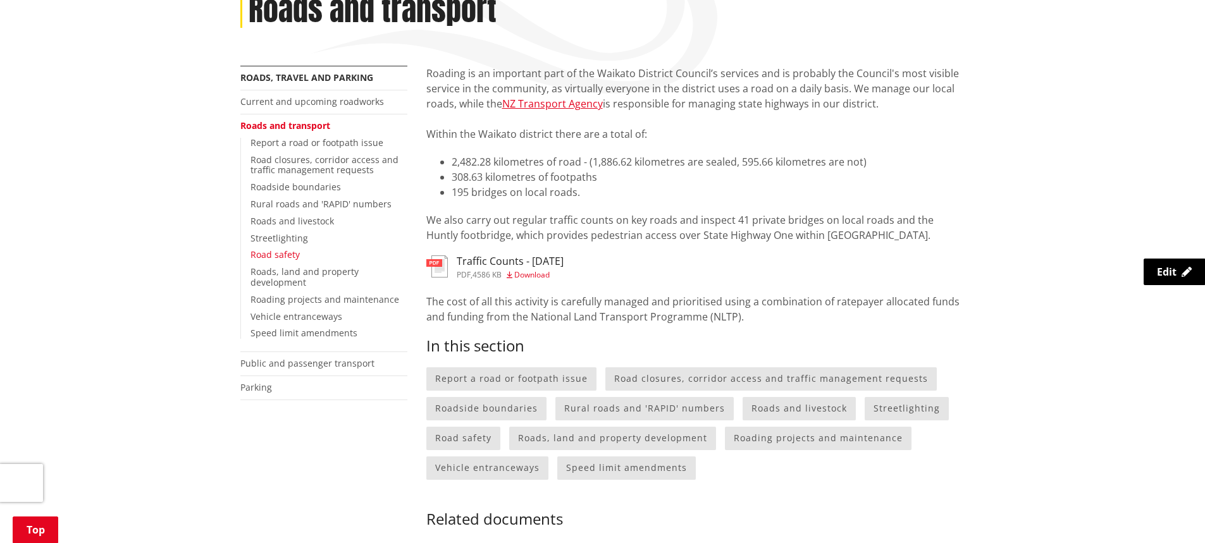
click at [285, 249] on link "Road safety" at bounding box center [274, 255] width 49 height 12
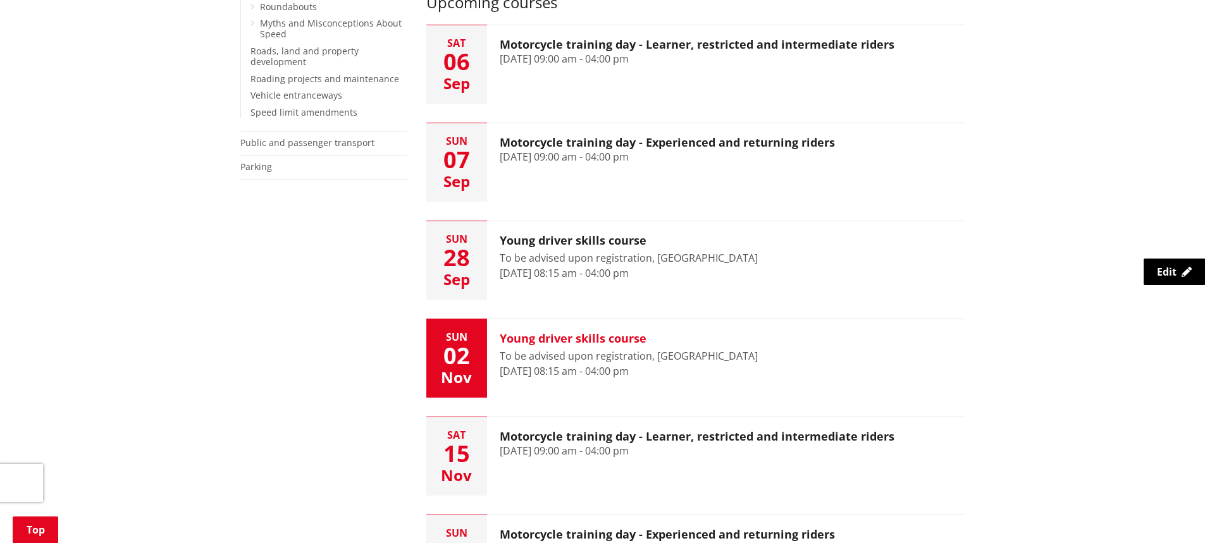
scroll to position [569, 0]
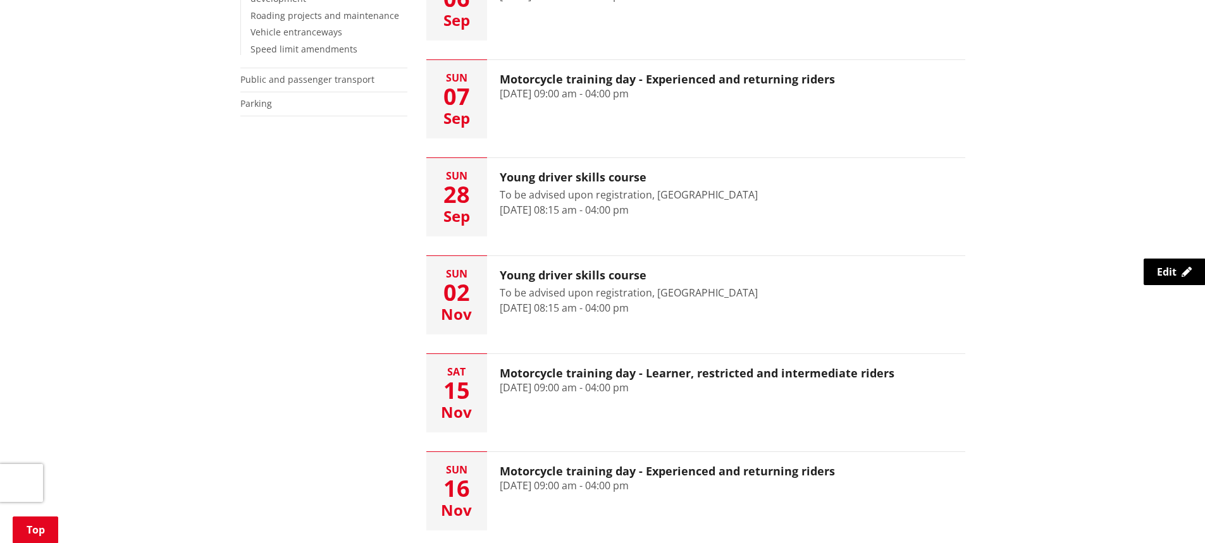
click at [321, 516] on div "More from this section Roads, travel and parking Current and upcoming roadworks…" at bounding box center [603, 377] width 744 height 1383
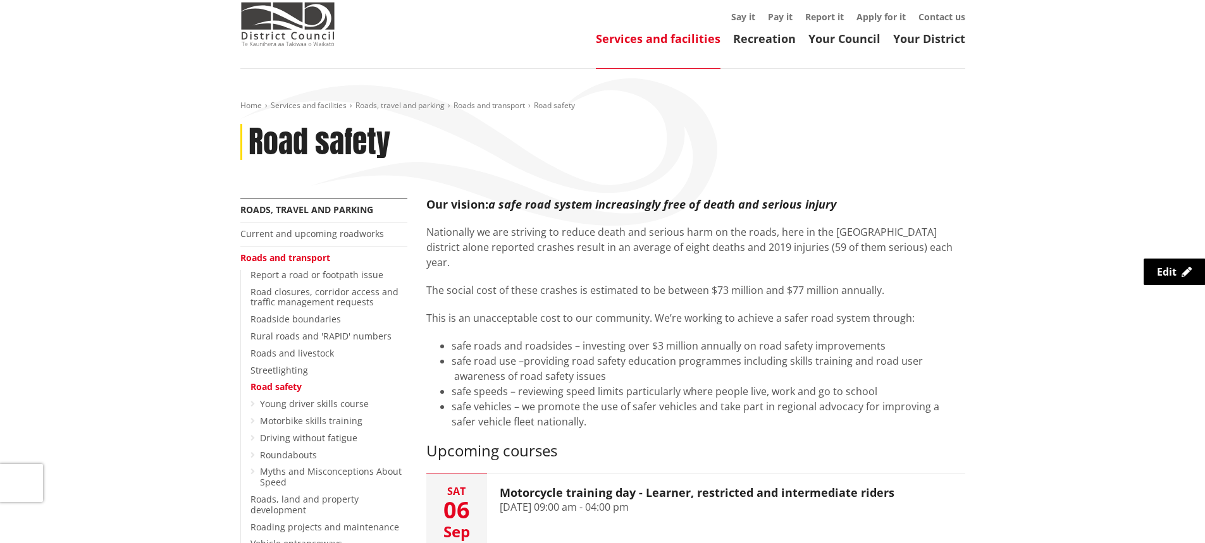
scroll to position [0, 0]
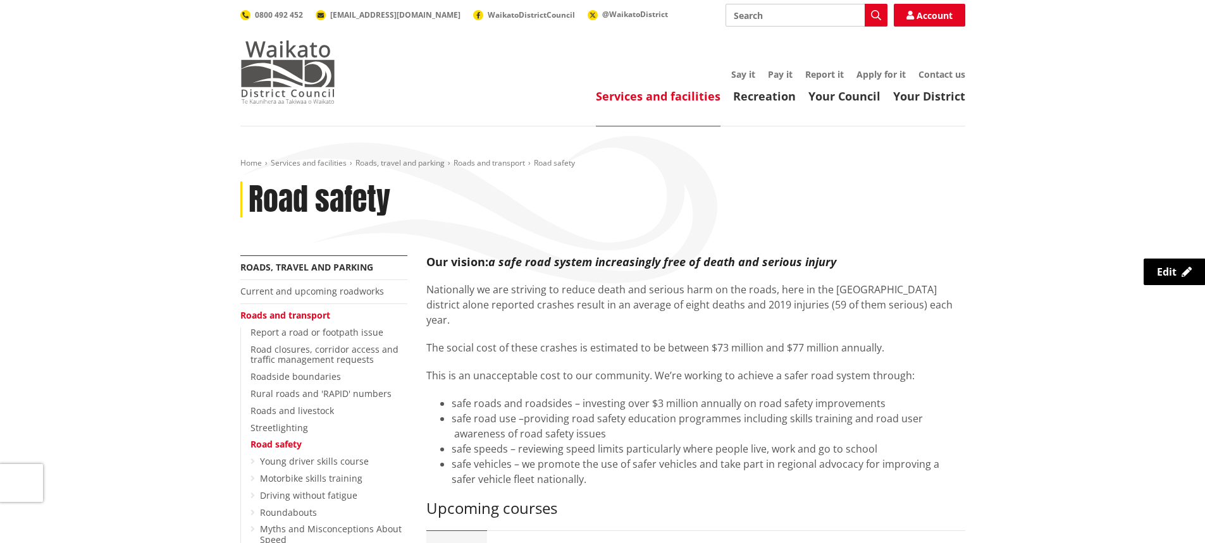
click at [308, 74] on img at bounding box center [287, 71] width 95 height 63
